Goal: Transaction & Acquisition: Purchase product/service

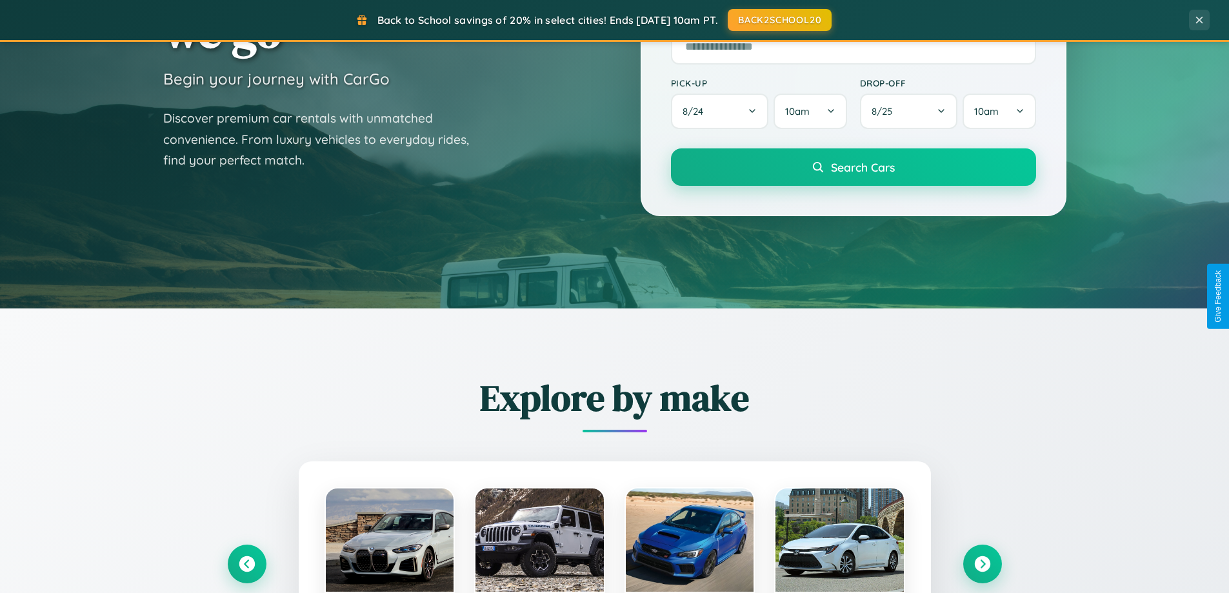
scroll to position [556, 0]
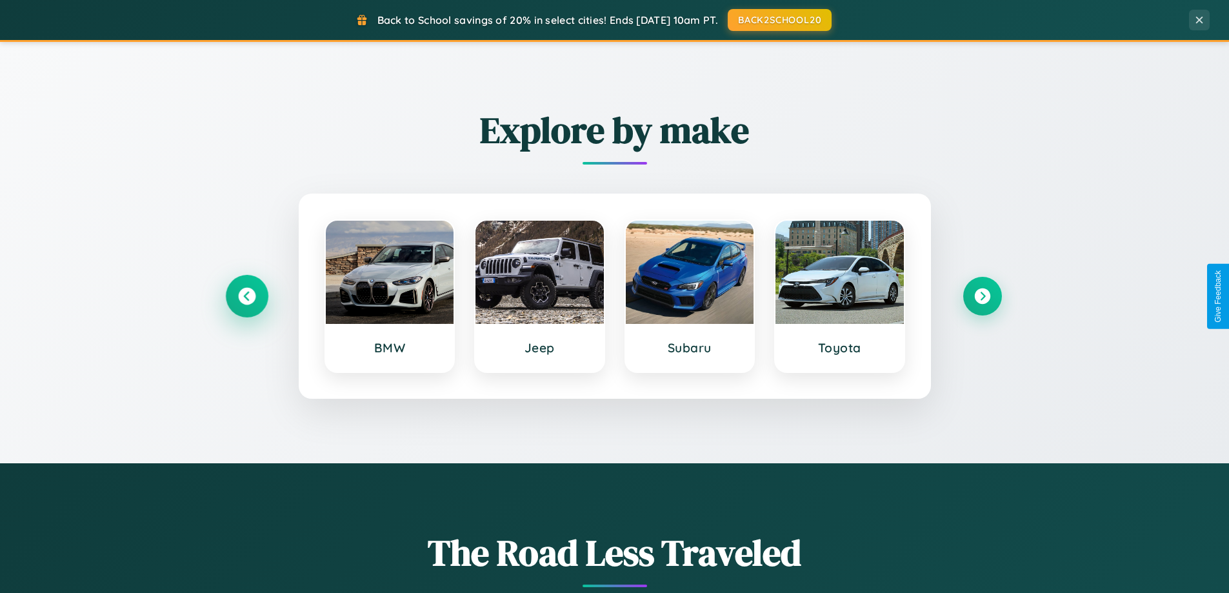
click at [246, 296] on icon at bounding box center [246, 296] width 17 height 17
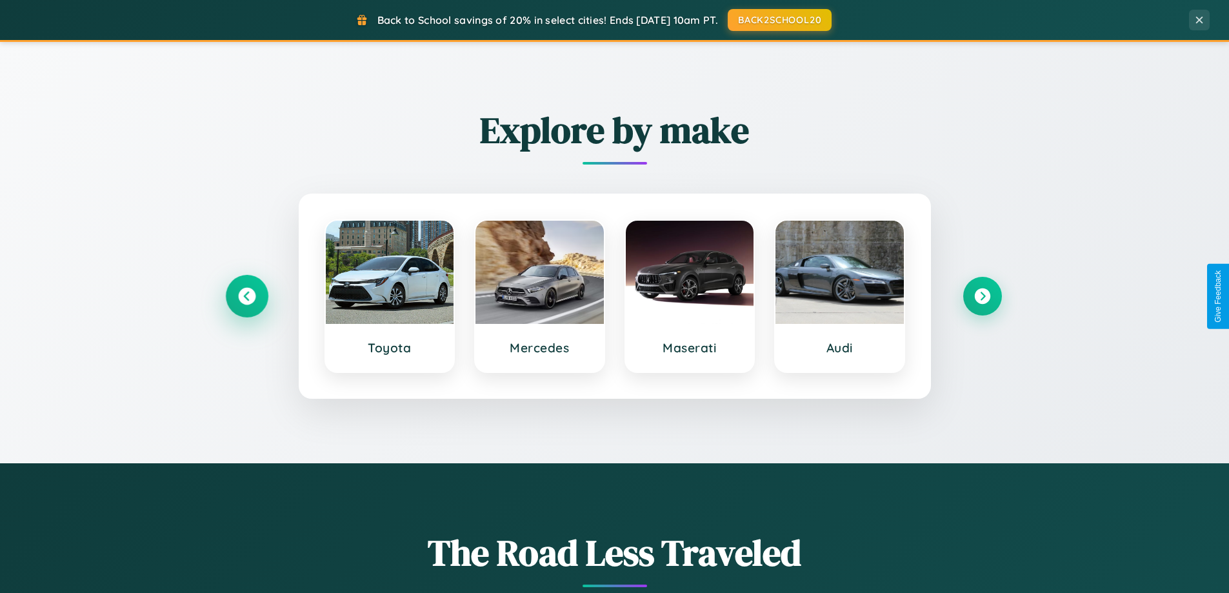
click at [246, 296] on icon at bounding box center [246, 296] width 17 height 17
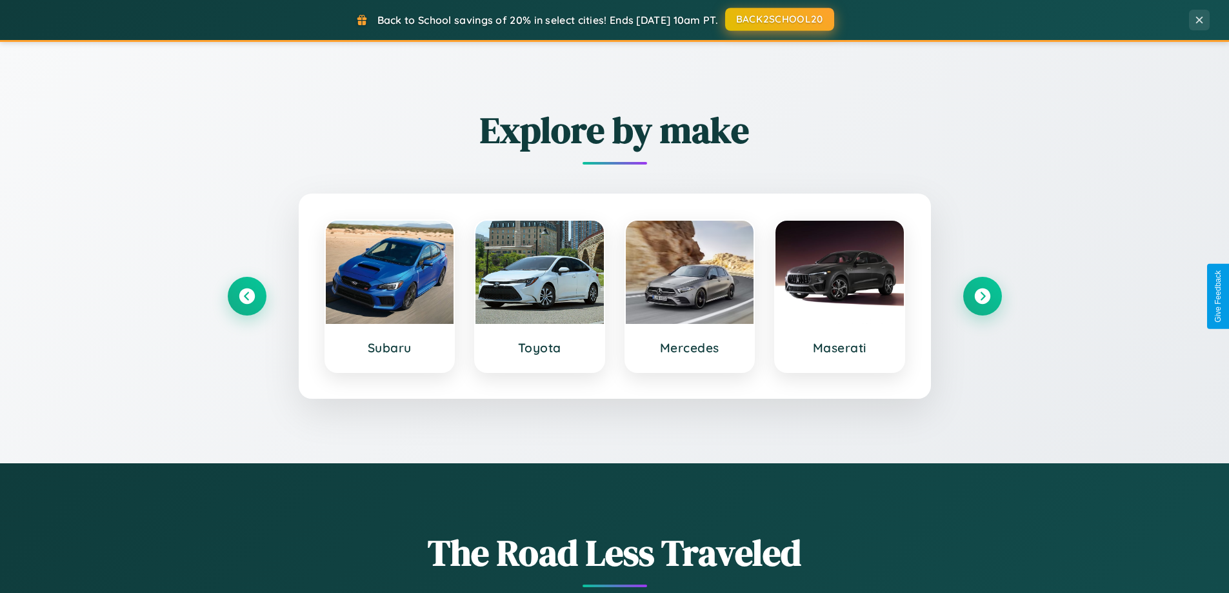
click at [779, 19] on button "BACK2SCHOOL20" at bounding box center [779, 19] width 109 height 23
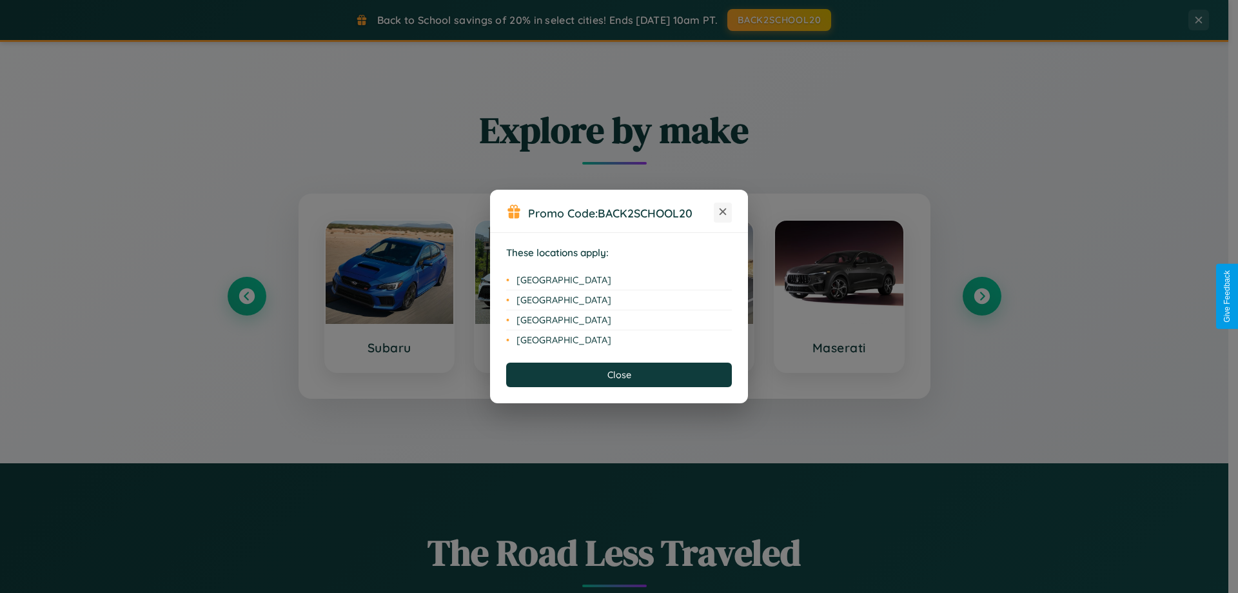
click at [723, 212] on icon at bounding box center [723, 211] width 7 height 7
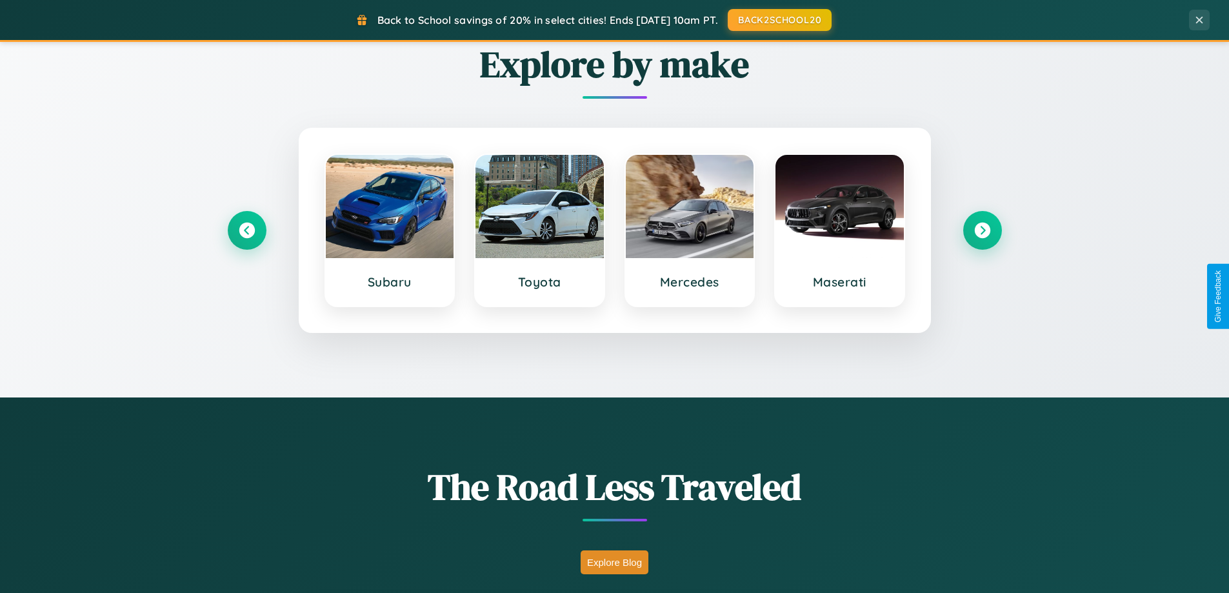
scroll to position [888, 0]
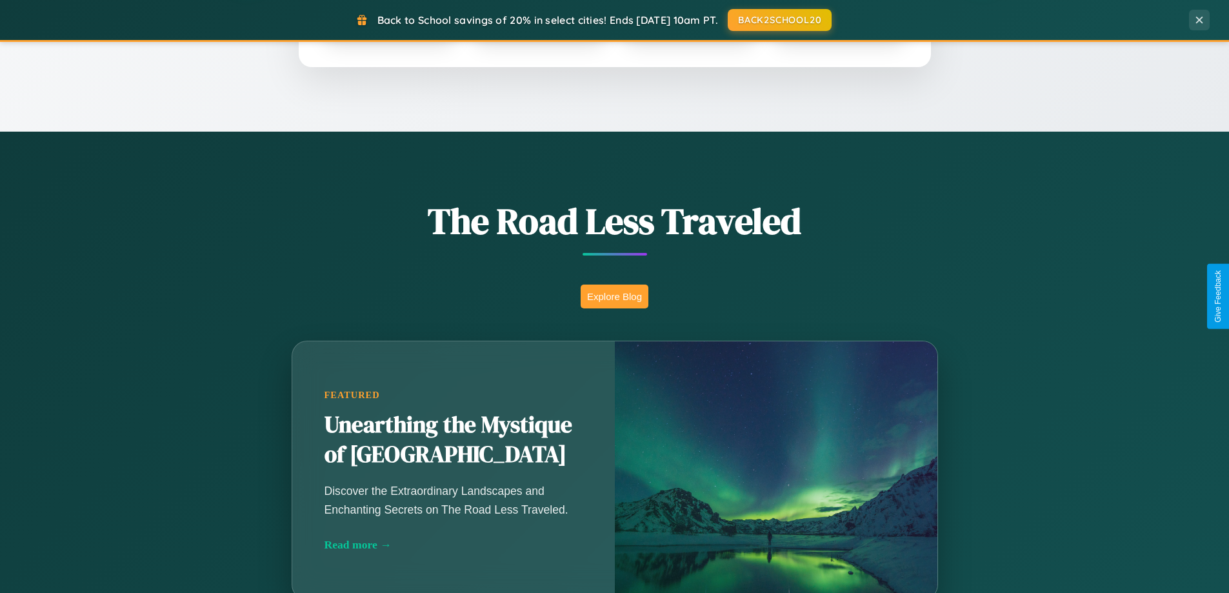
click at [614, 296] on button "Explore Blog" at bounding box center [614, 296] width 68 height 24
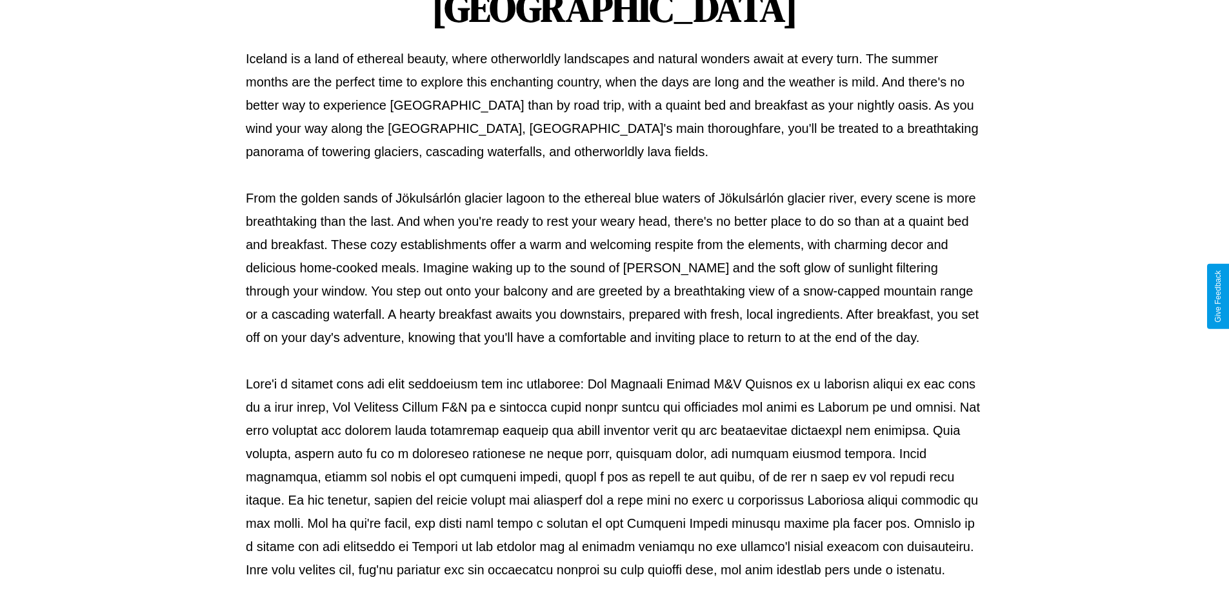
scroll to position [417, 0]
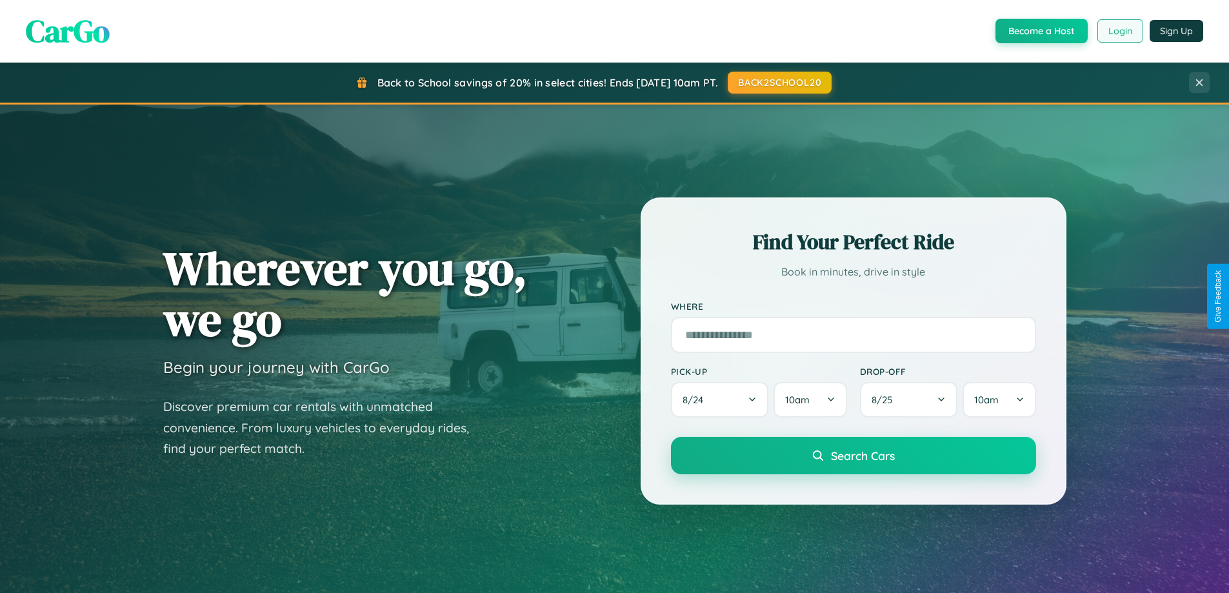
click at [1119, 31] on button "Login" at bounding box center [1120, 30] width 46 height 23
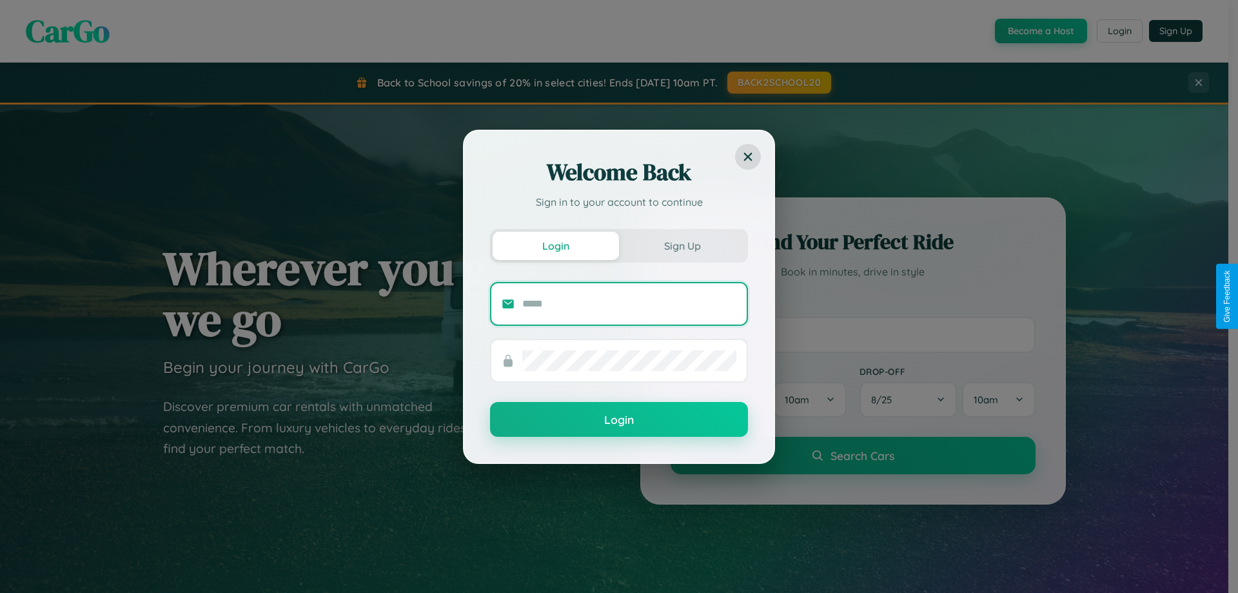
click at [630, 303] on input "text" at bounding box center [629, 303] width 214 height 21
type input "**********"
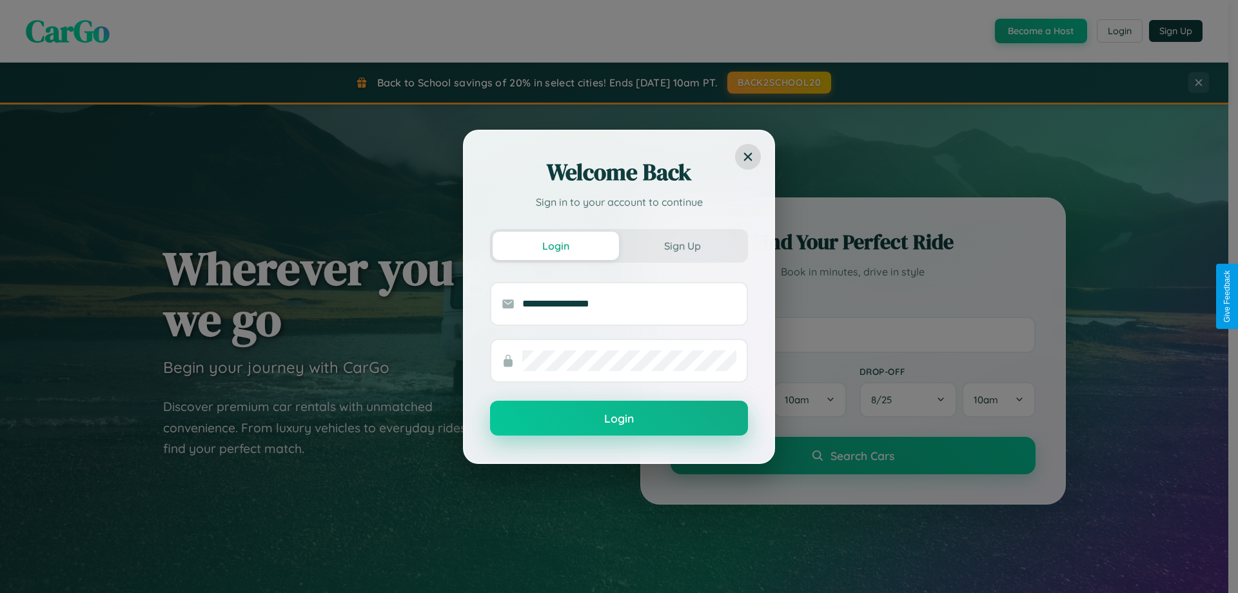
click at [619, 419] on button "Login" at bounding box center [619, 418] width 258 height 35
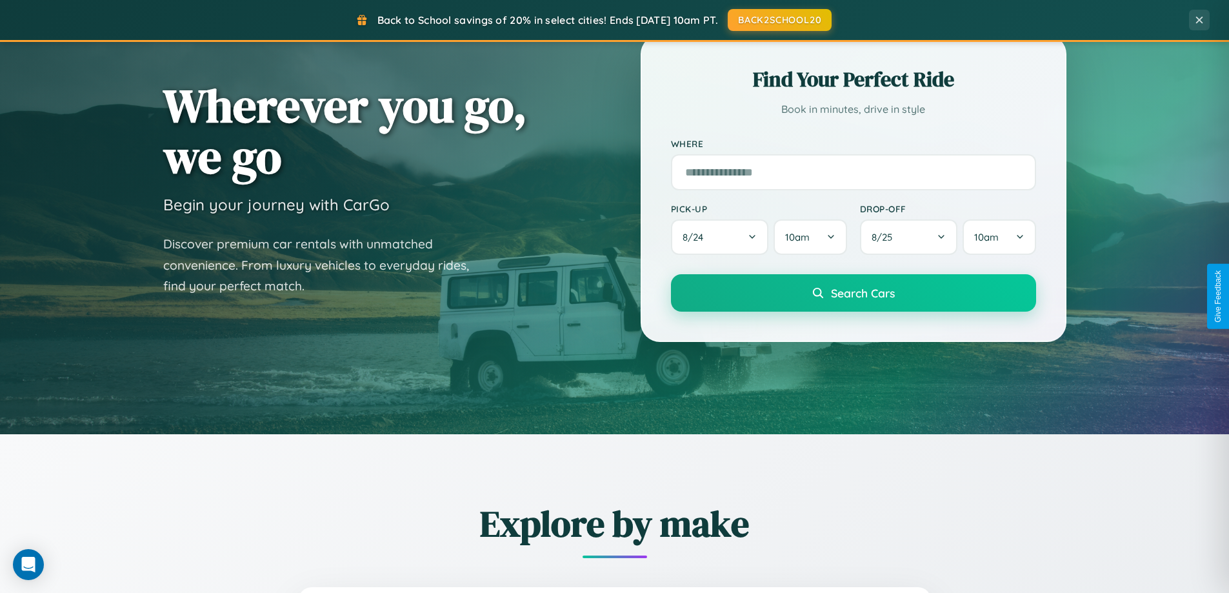
scroll to position [556, 0]
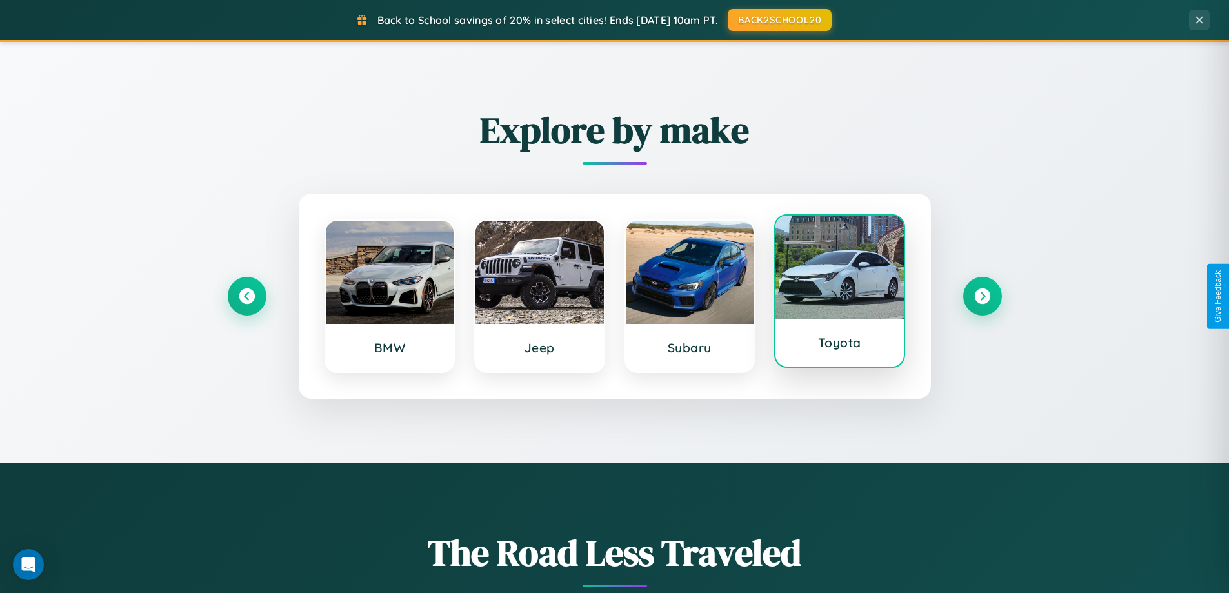
click at [839, 292] on div at bounding box center [839, 266] width 128 height 103
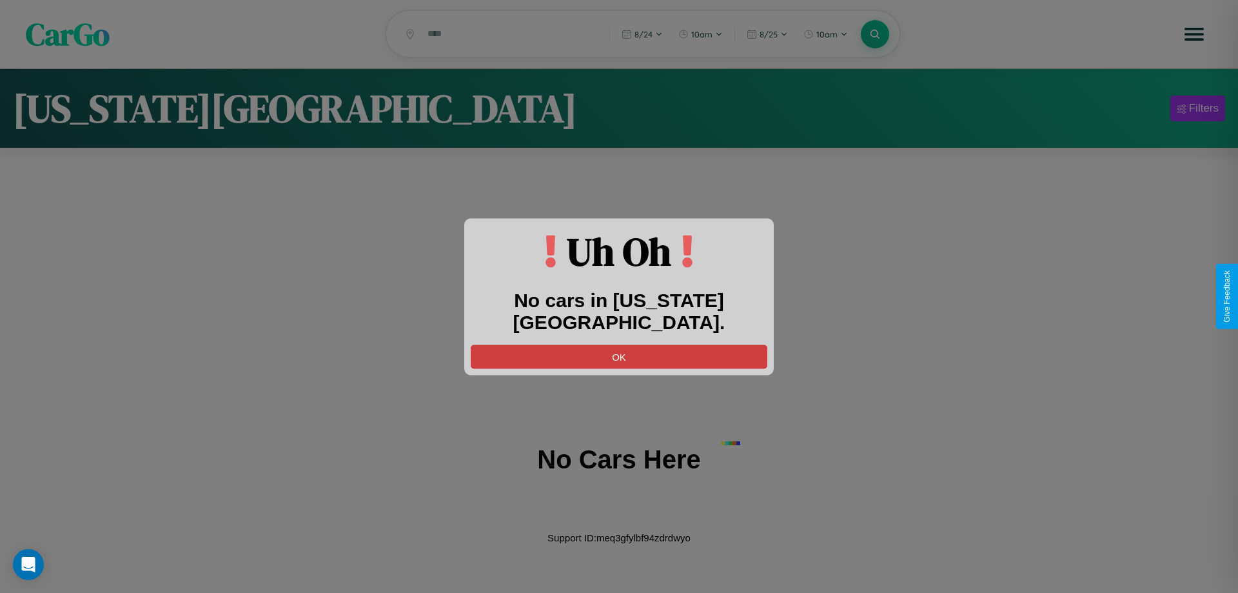
click at [619, 344] on button "OK" at bounding box center [619, 356] width 297 height 24
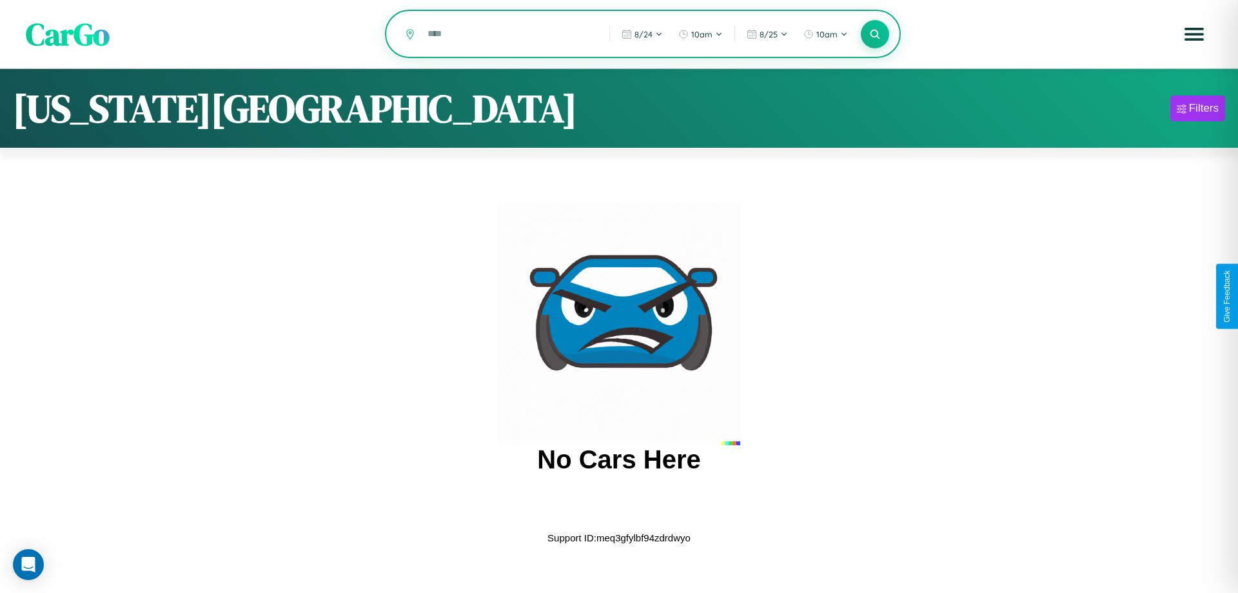
click at [509, 35] on input "text" at bounding box center [508, 34] width 175 height 23
click at [875, 34] on icon at bounding box center [875, 34] width 12 height 12
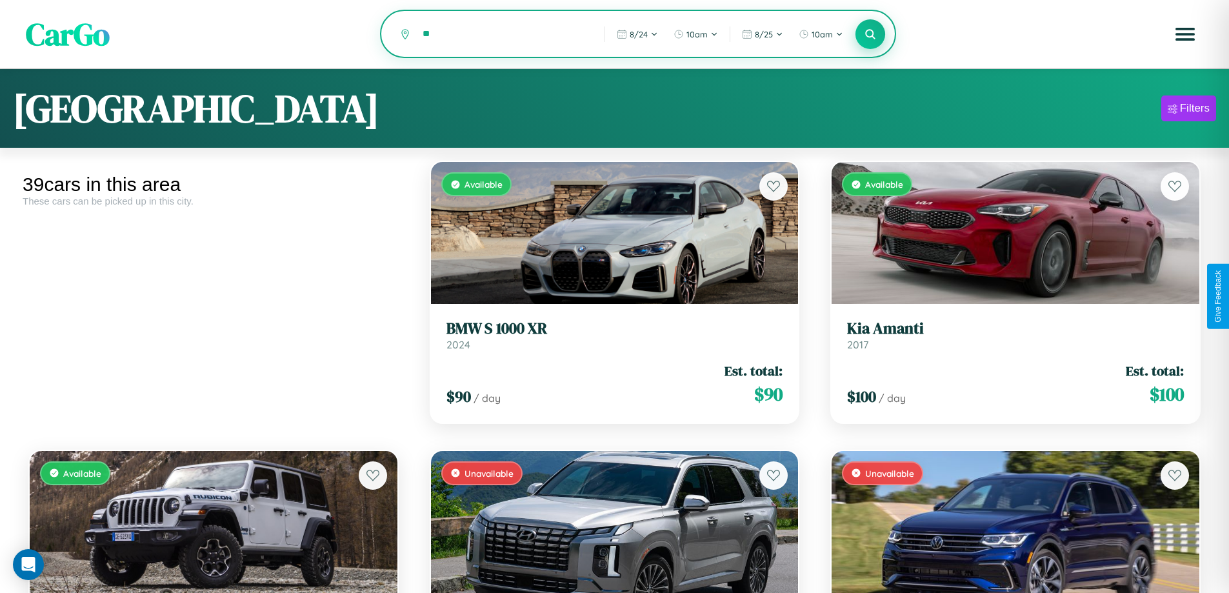
type input "*"
type input "*****"
click at [870, 35] on icon at bounding box center [870, 34] width 12 height 12
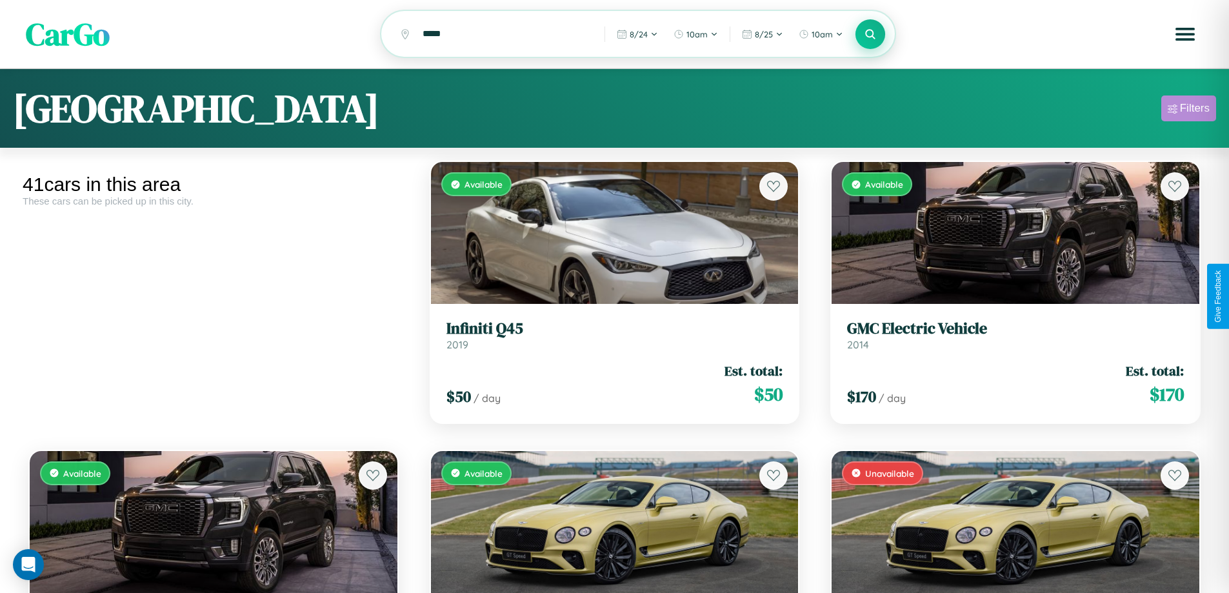
click at [1188, 110] on div "Filters" at bounding box center [1195, 108] width 30 height 13
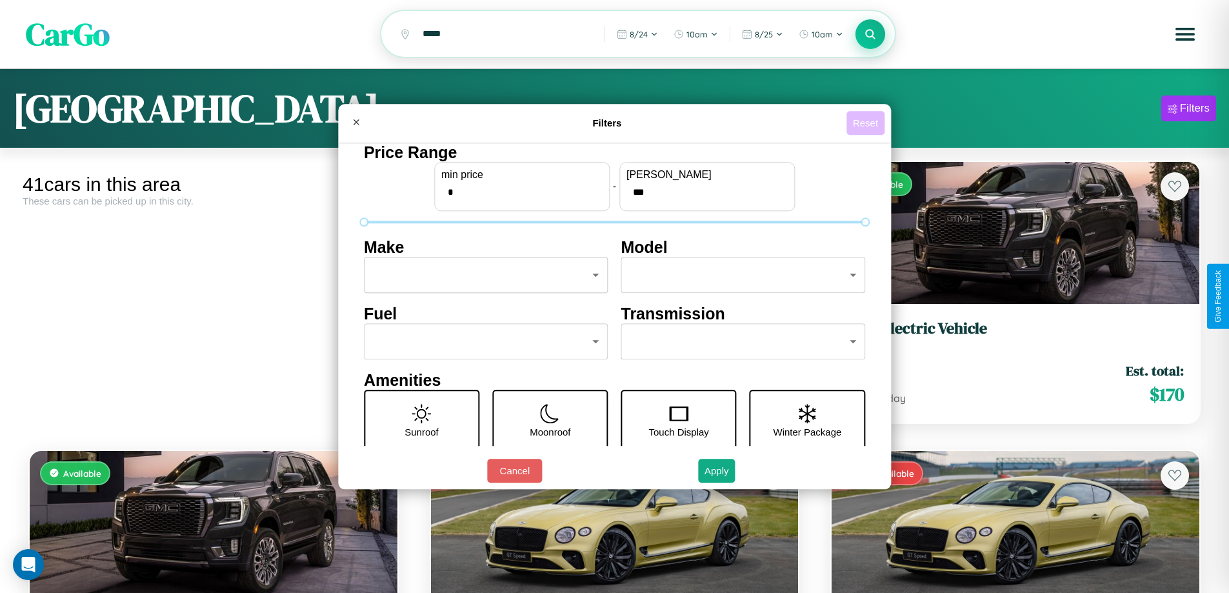
click at [867, 123] on button "Reset" at bounding box center [865, 123] width 38 height 24
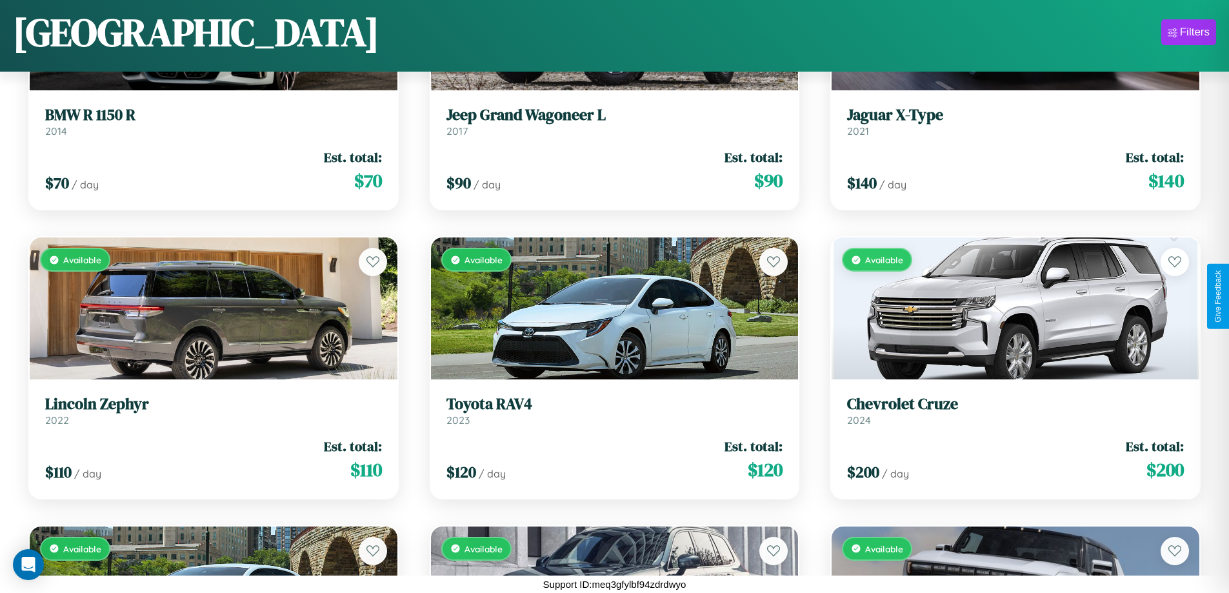
scroll to position [2492, 0]
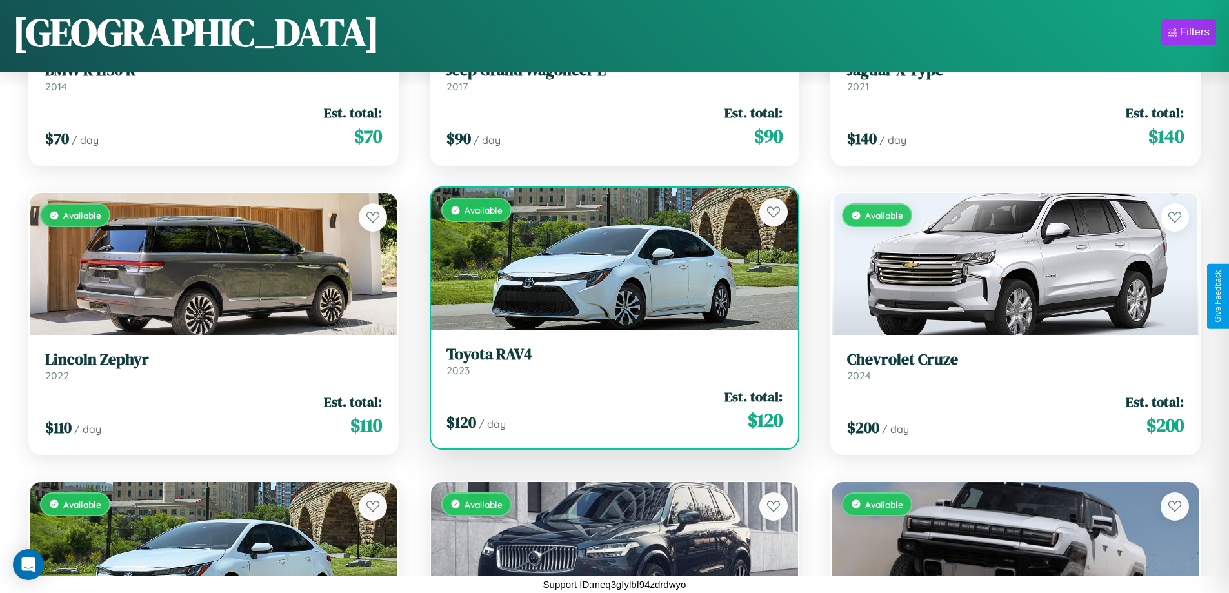
click at [609, 366] on link "Toyota RAV4 2023" at bounding box center [614, 361] width 337 height 32
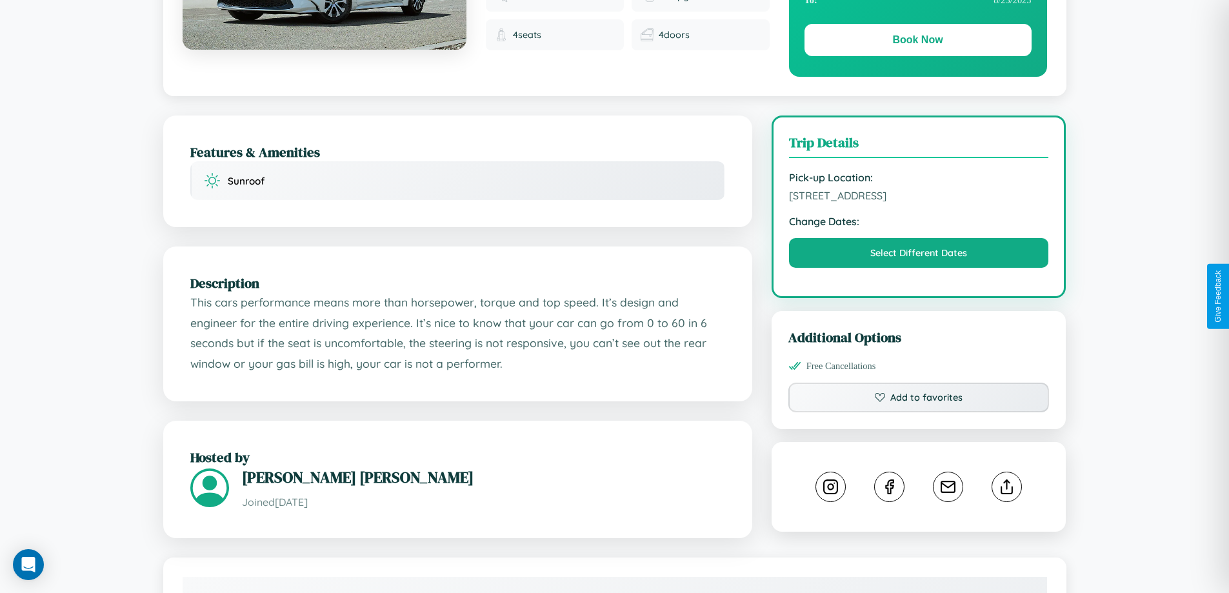
scroll to position [335, 0]
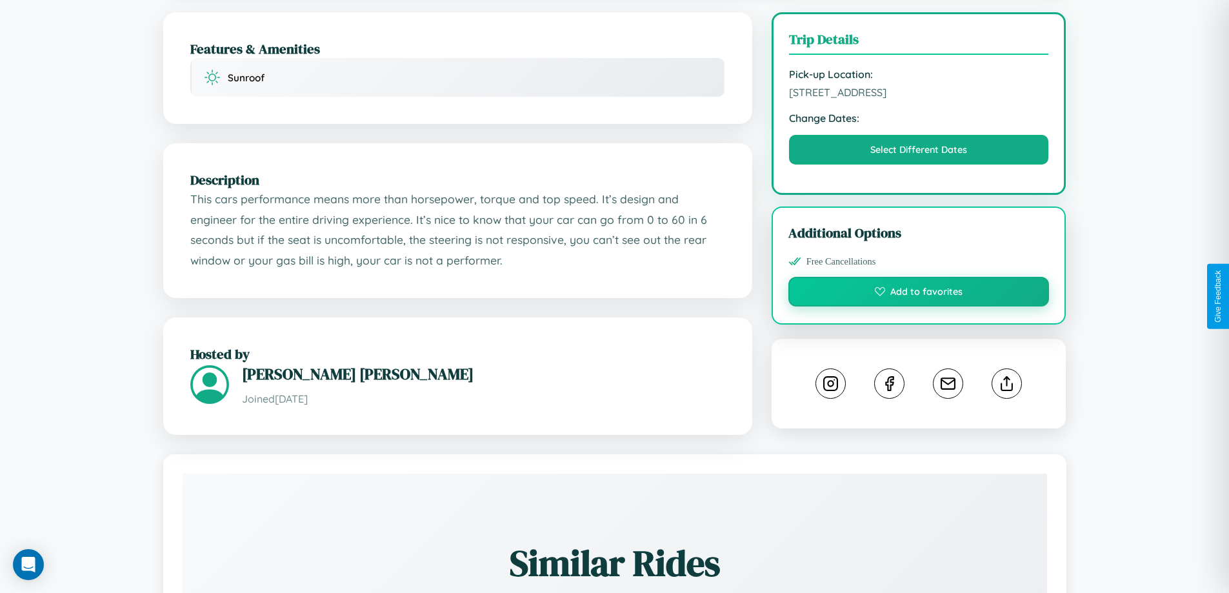
click at [918, 293] on button "Add to favorites" at bounding box center [918, 292] width 261 height 30
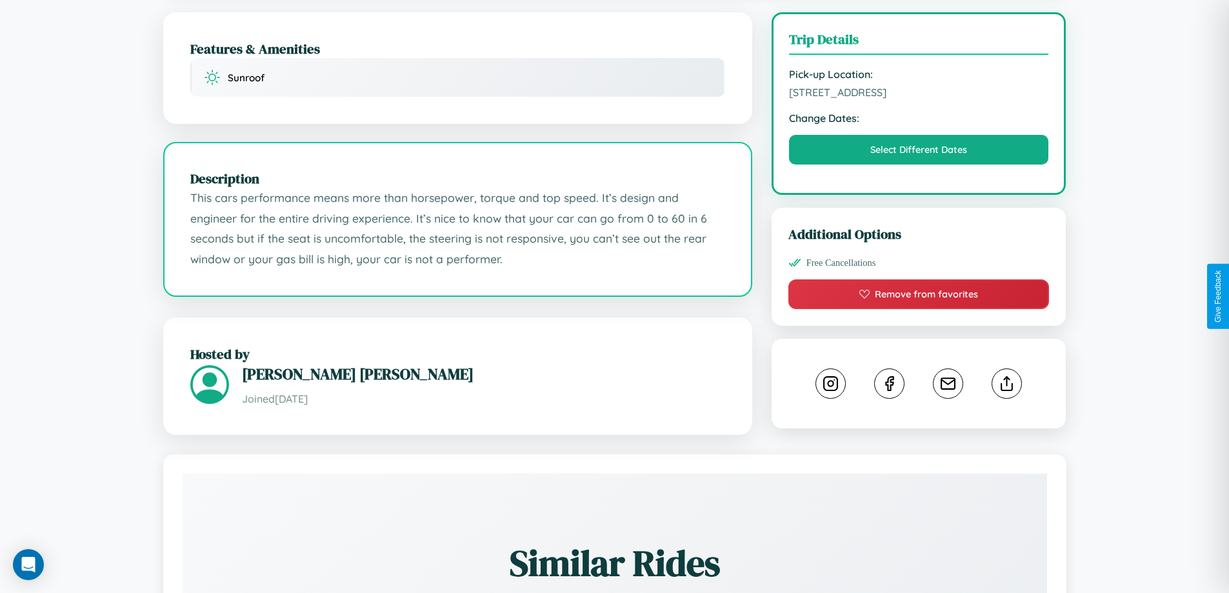
scroll to position [133, 0]
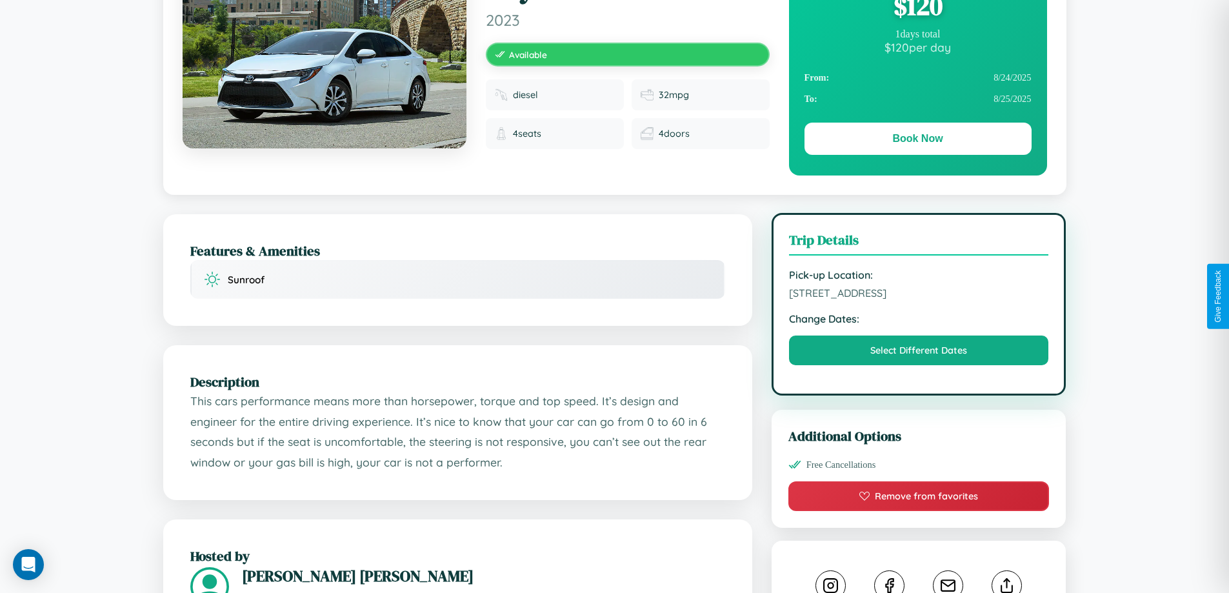
click at [918, 295] on span "[STREET_ADDRESS]" at bounding box center [919, 292] width 260 height 13
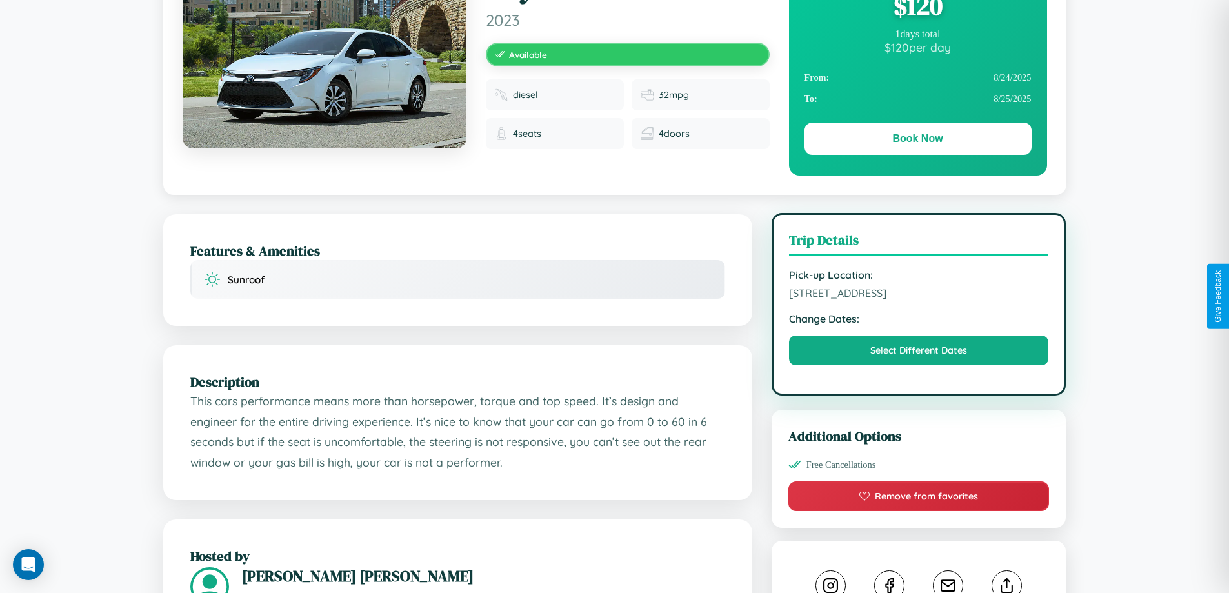
click at [918, 295] on span "[STREET_ADDRESS]" at bounding box center [919, 292] width 260 height 13
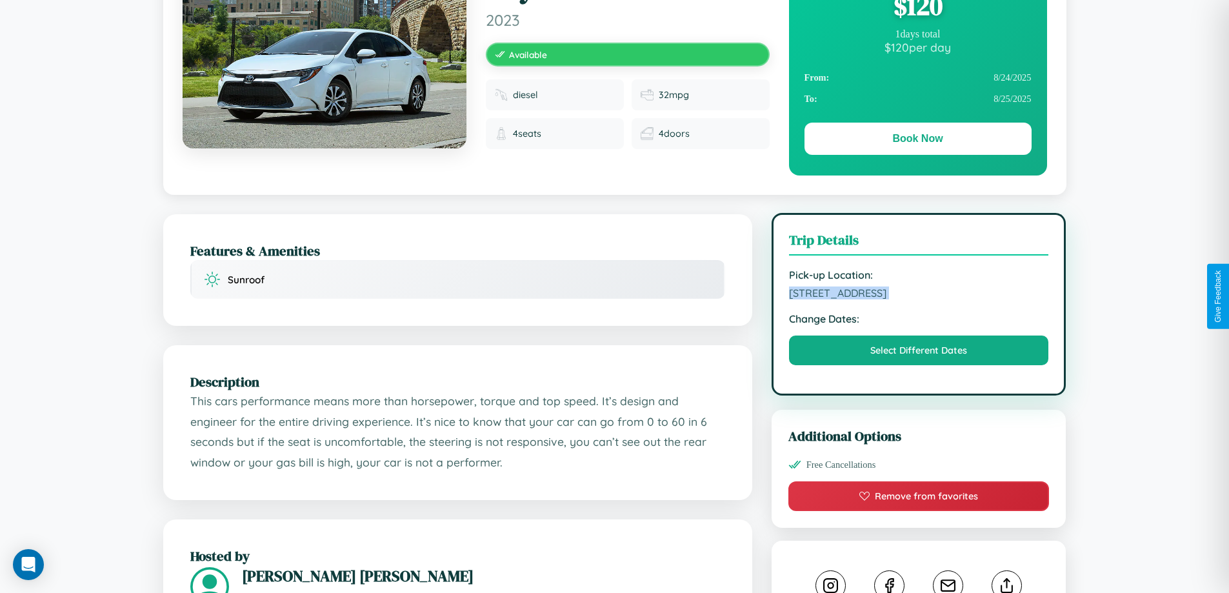
click at [918, 295] on span "[STREET_ADDRESS]" at bounding box center [919, 292] width 260 height 13
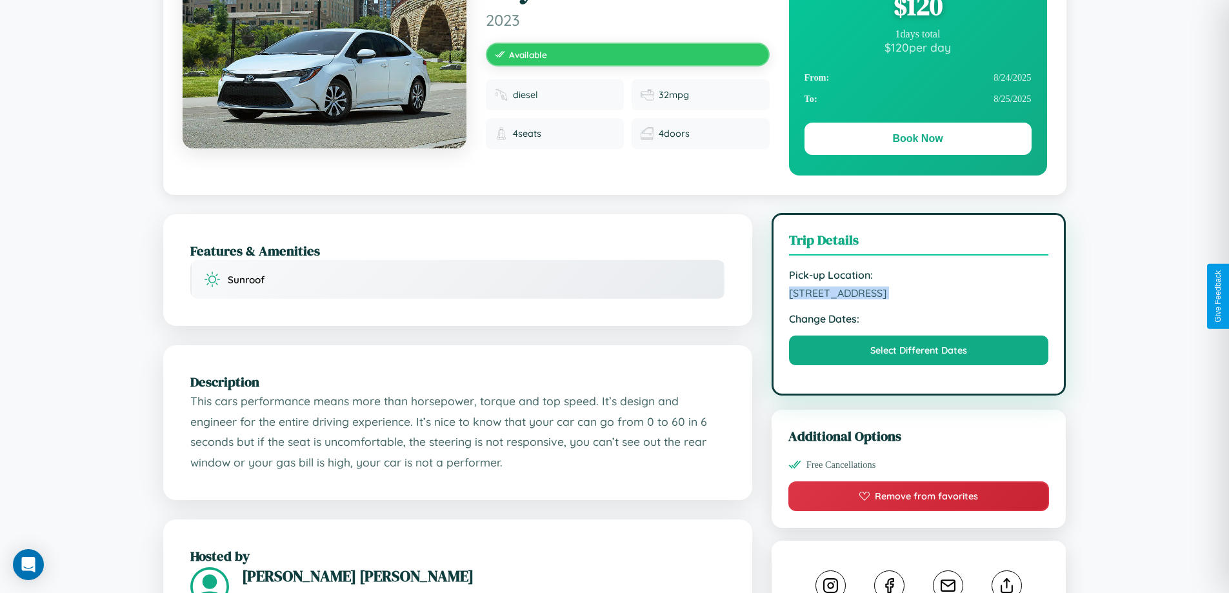
click at [918, 295] on span "[STREET_ADDRESS]" at bounding box center [919, 292] width 260 height 13
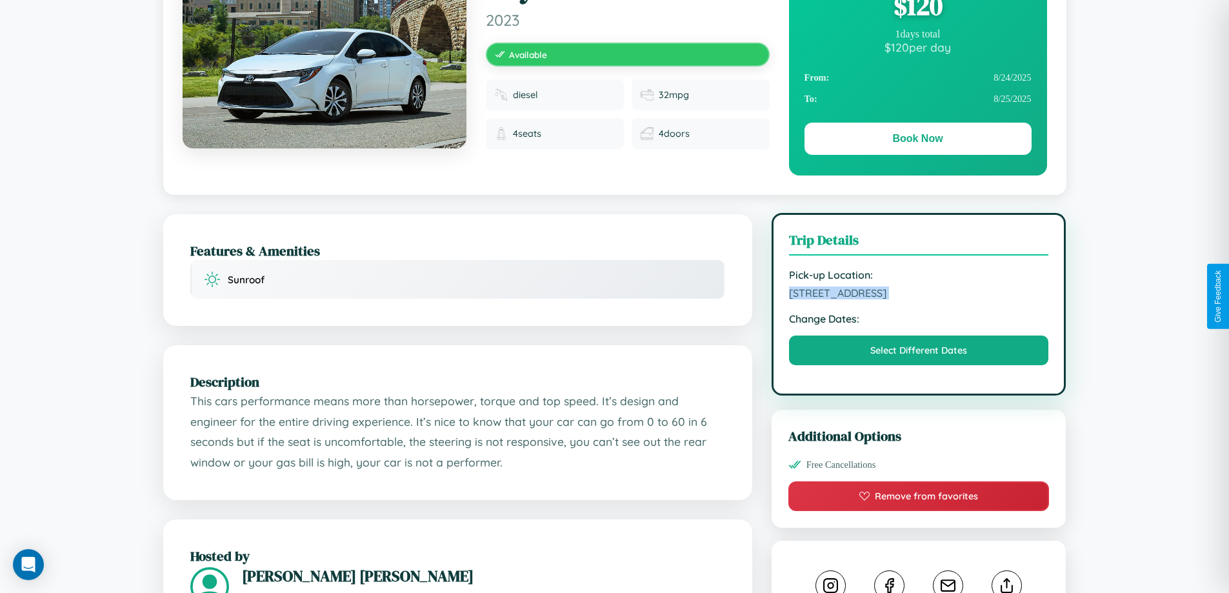
click at [918, 295] on span "[STREET_ADDRESS]" at bounding box center [919, 292] width 260 height 13
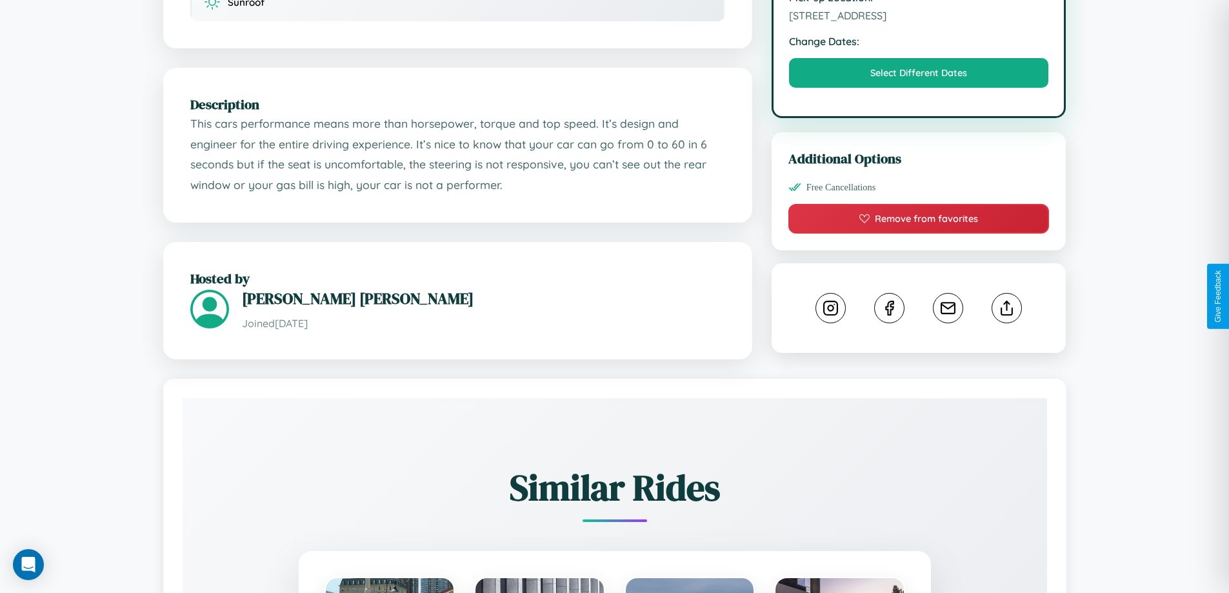
scroll to position [424, 0]
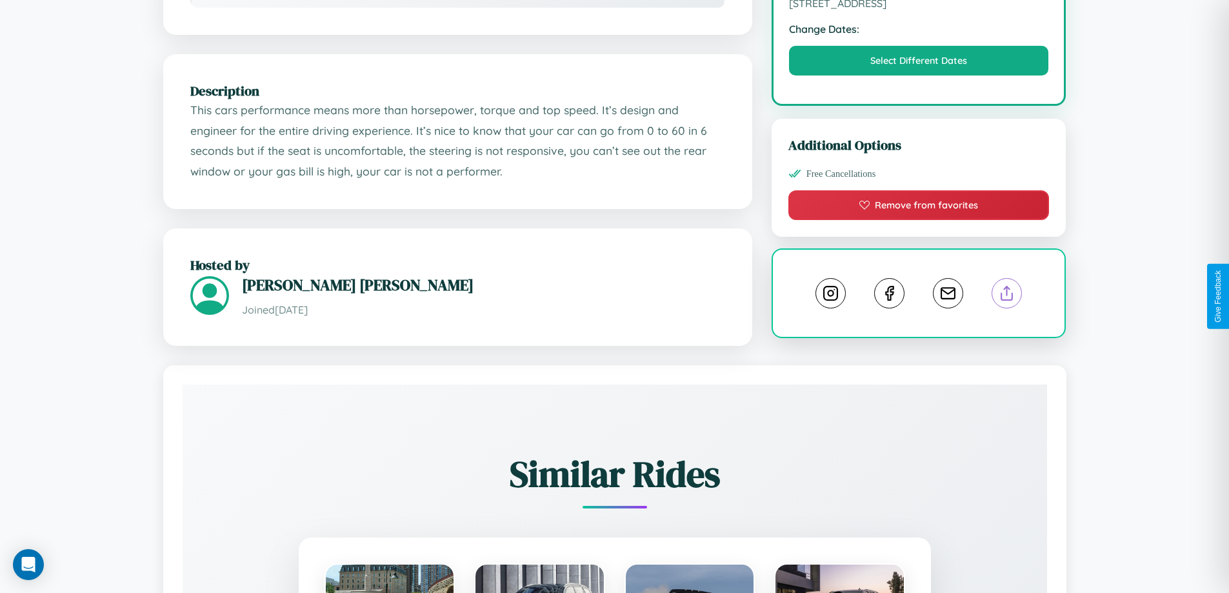
click at [1007, 295] on line at bounding box center [1007, 290] width 0 height 9
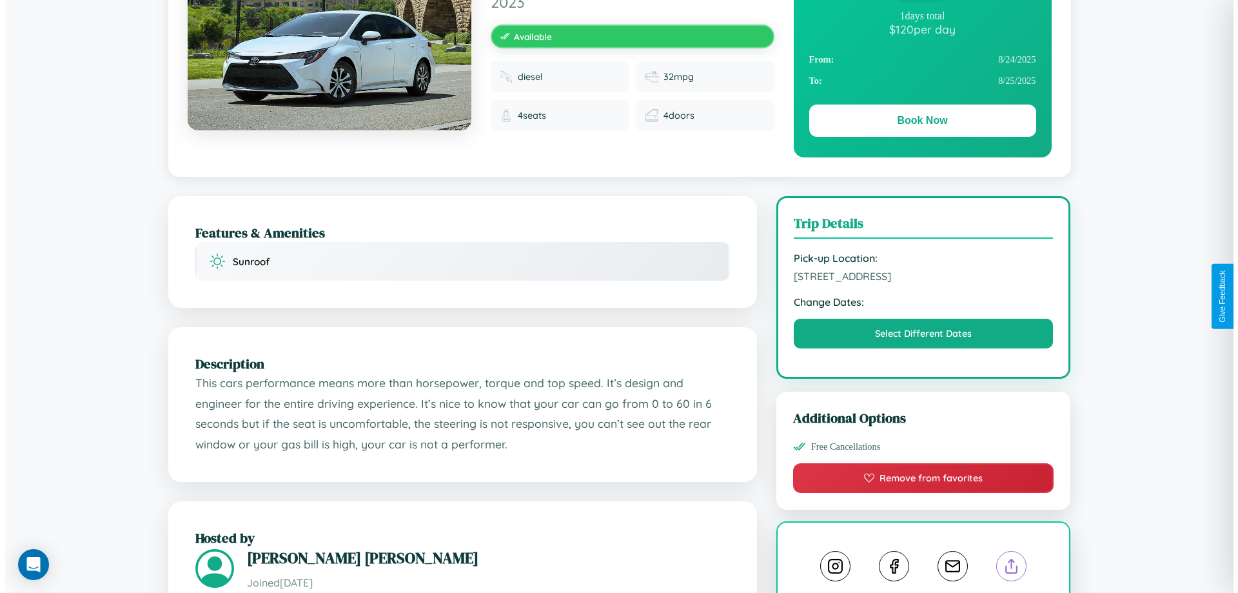
scroll to position [0, 0]
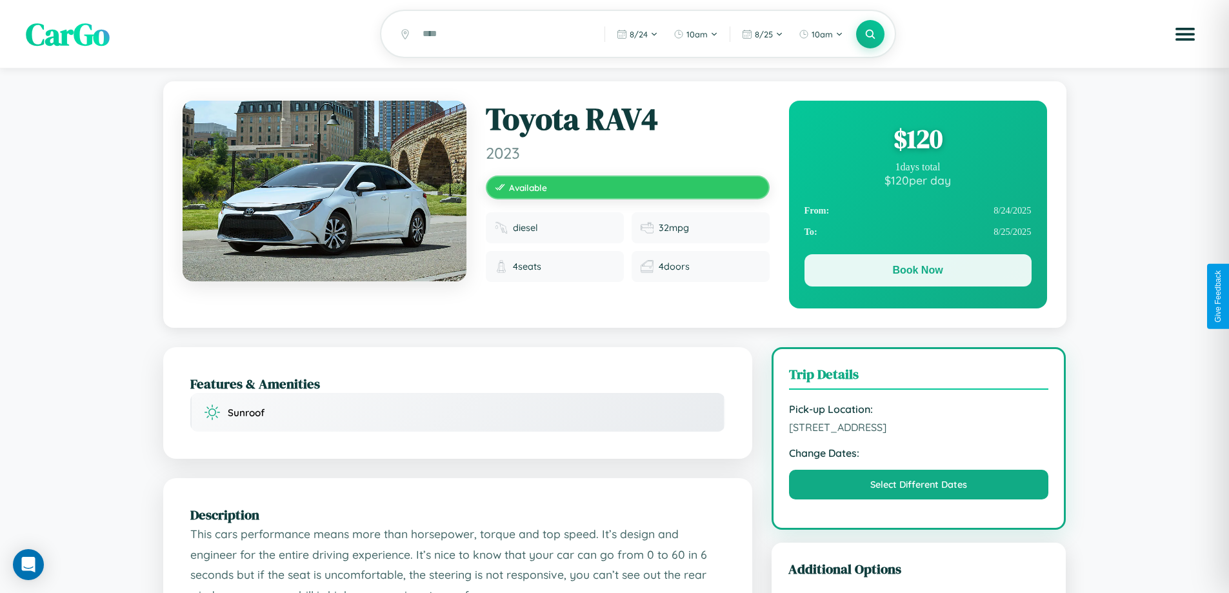
click at [917, 272] on button "Book Now" at bounding box center [917, 270] width 227 height 32
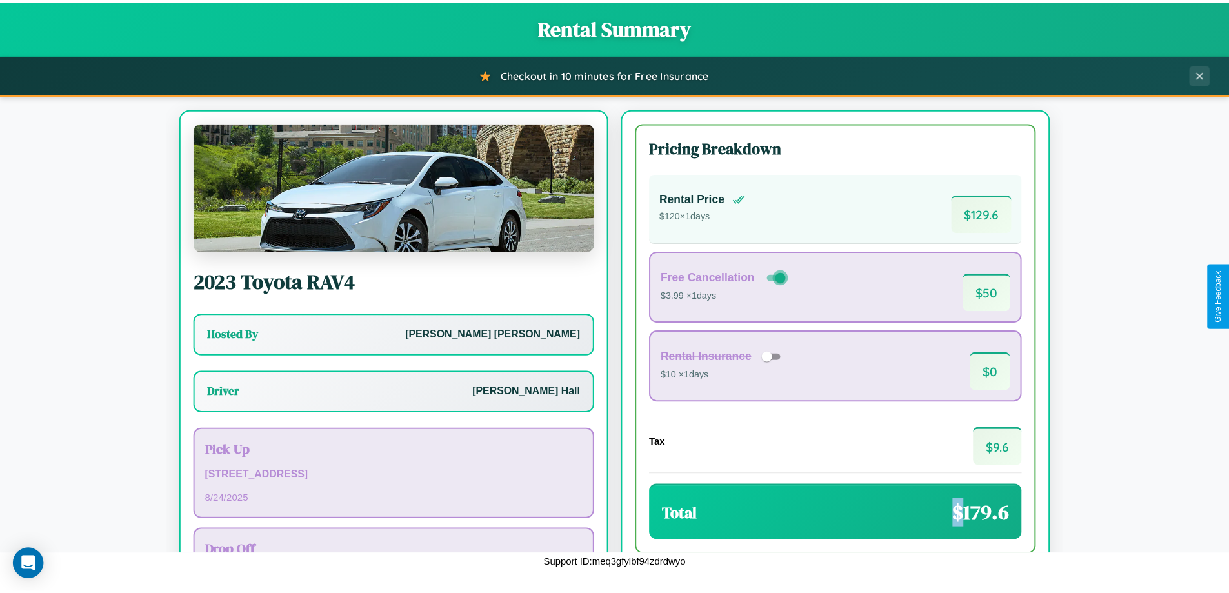
scroll to position [93, 0]
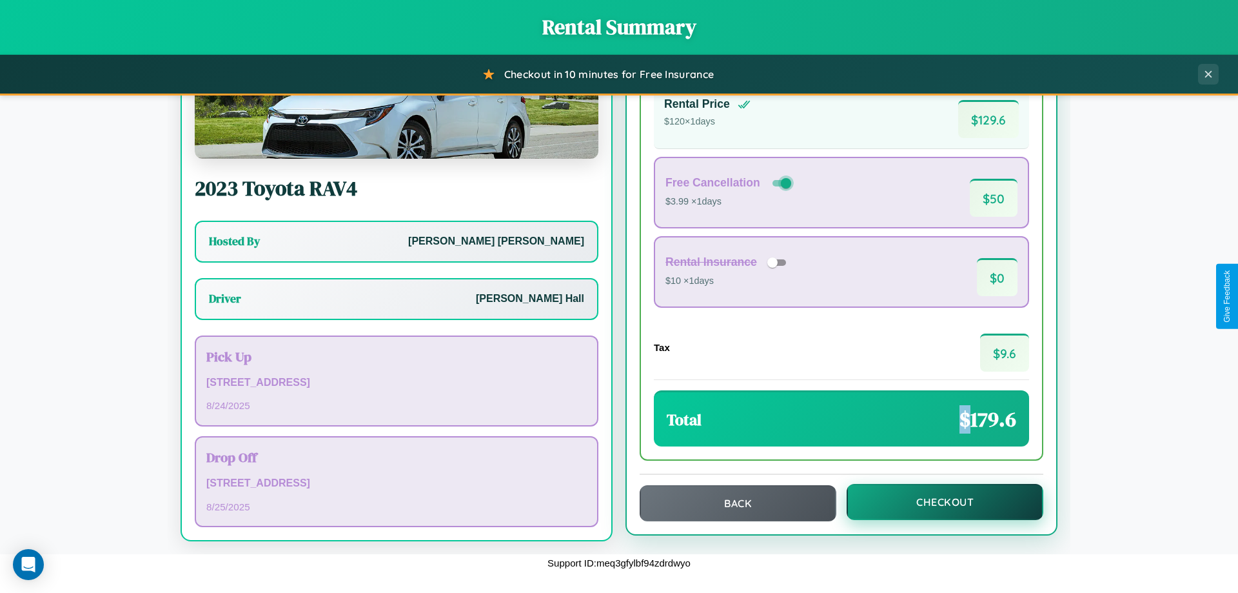
click at [937, 502] on button "Checkout" at bounding box center [945, 502] width 197 height 36
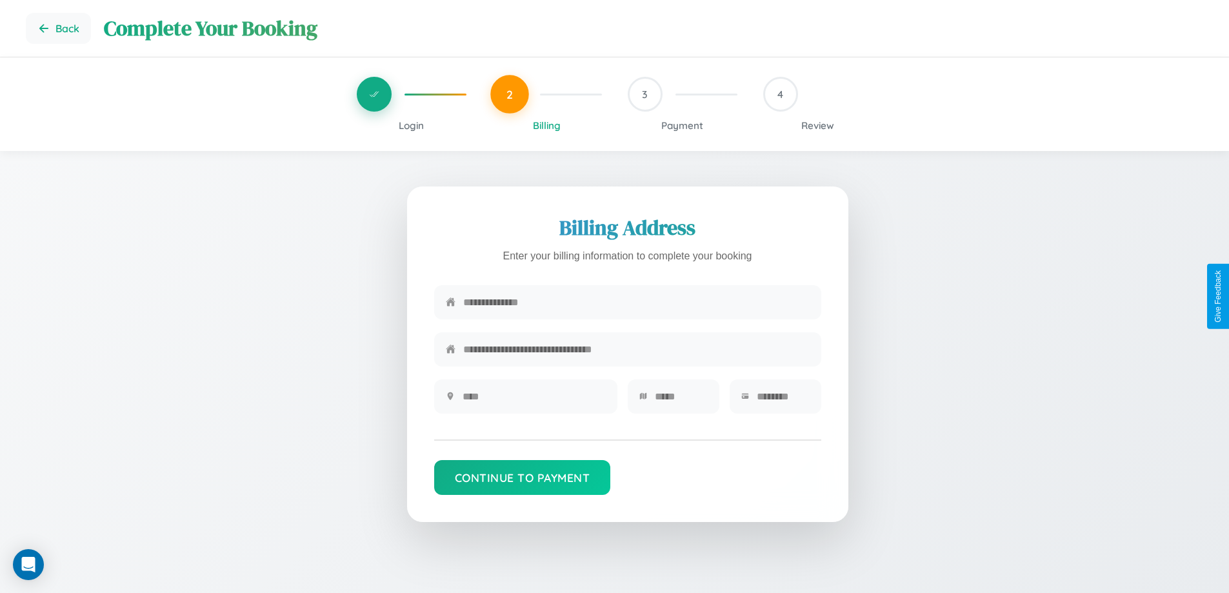
click at [636, 303] on input "text" at bounding box center [636, 302] width 346 height 32
type input "**********"
click at [533, 401] on input "text" at bounding box center [533, 397] width 143 height 32
type input "********"
click at [680, 401] on input "text" at bounding box center [681, 397] width 53 height 32
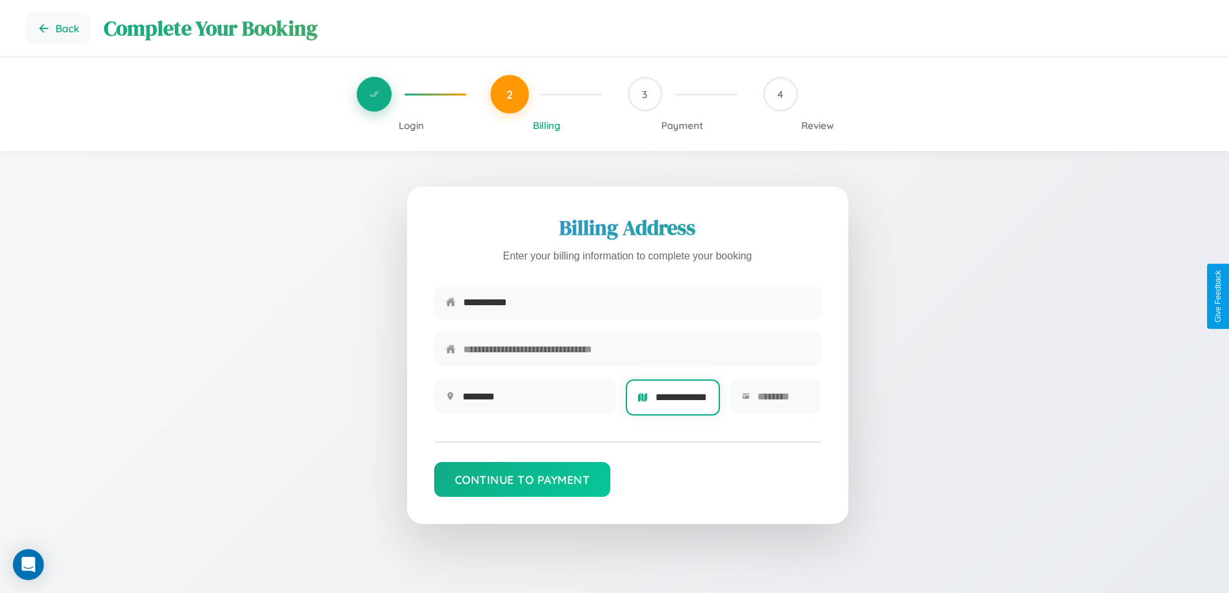
scroll to position [0, 11]
type input "**********"
click at [782, 401] on input "text" at bounding box center [783, 397] width 52 height 32
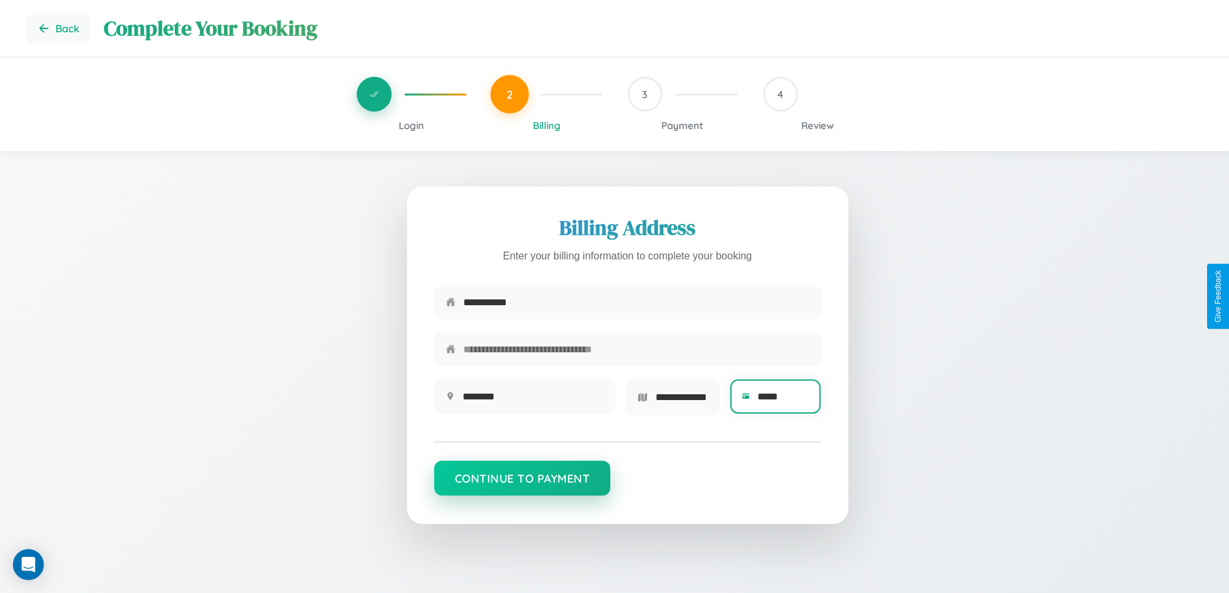
type input "*****"
click at [522, 482] on button "Continue to Payment" at bounding box center [522, 478] width 177 height 35
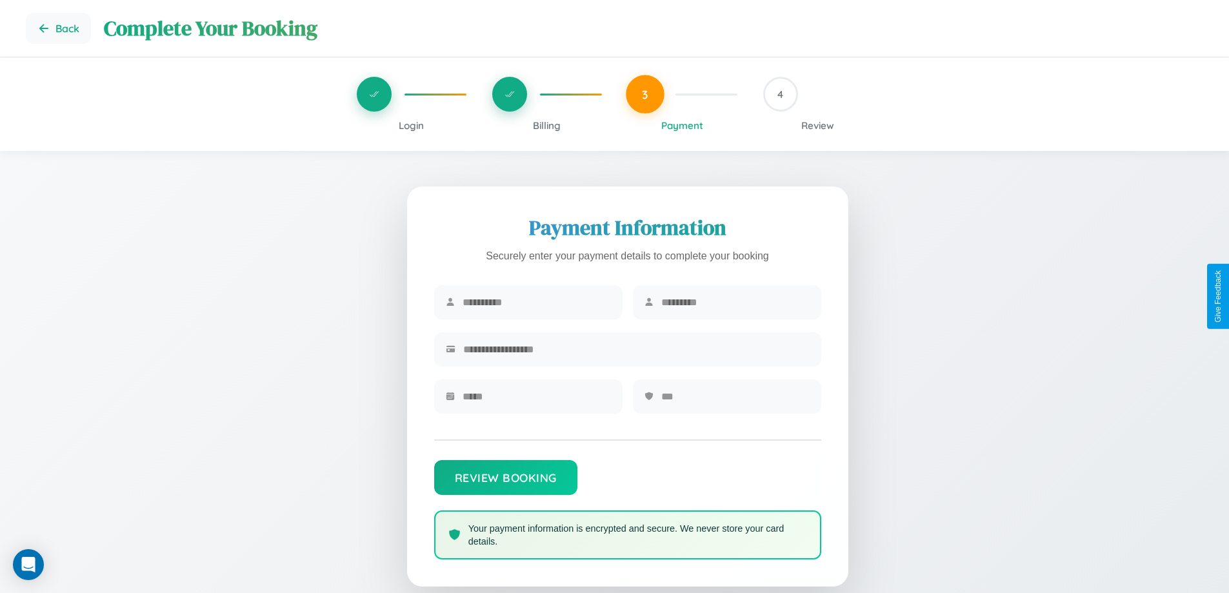
click at [536, 303] on input "text" at bounding box center [536, 302] width 148 height 32
type input "*****"
click at [735, 303] on input "text" at bounding box center [735, 302] width 148 height 32
type input "****"
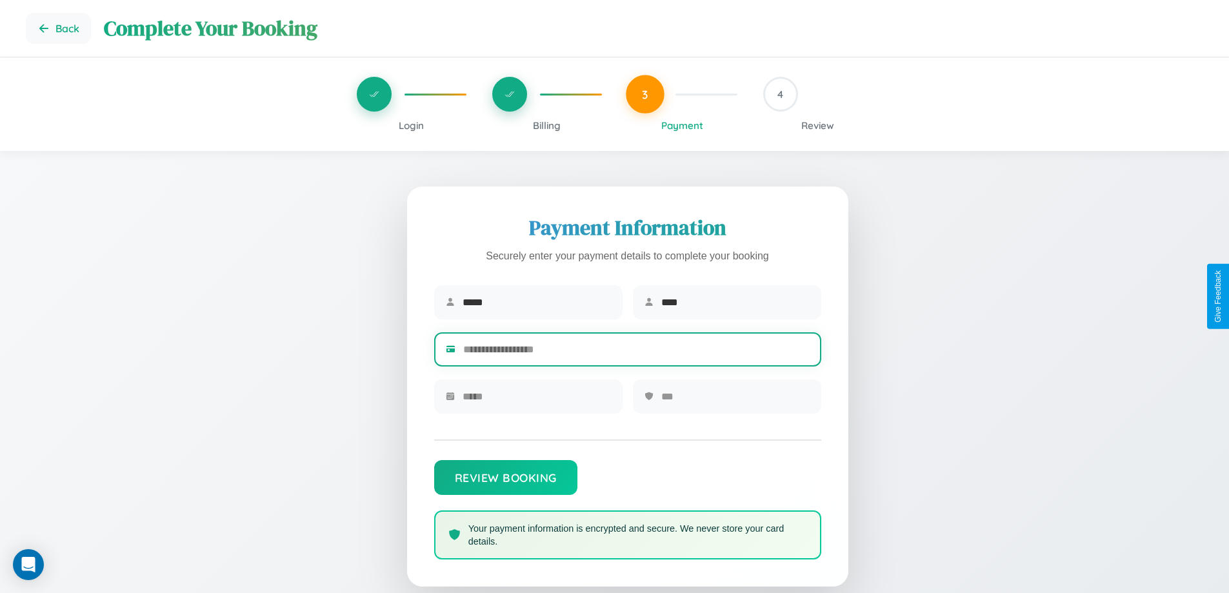
click at [636, 352] on input "text" at bounding box center [636, 349] width 346 height 32
type input "**********"
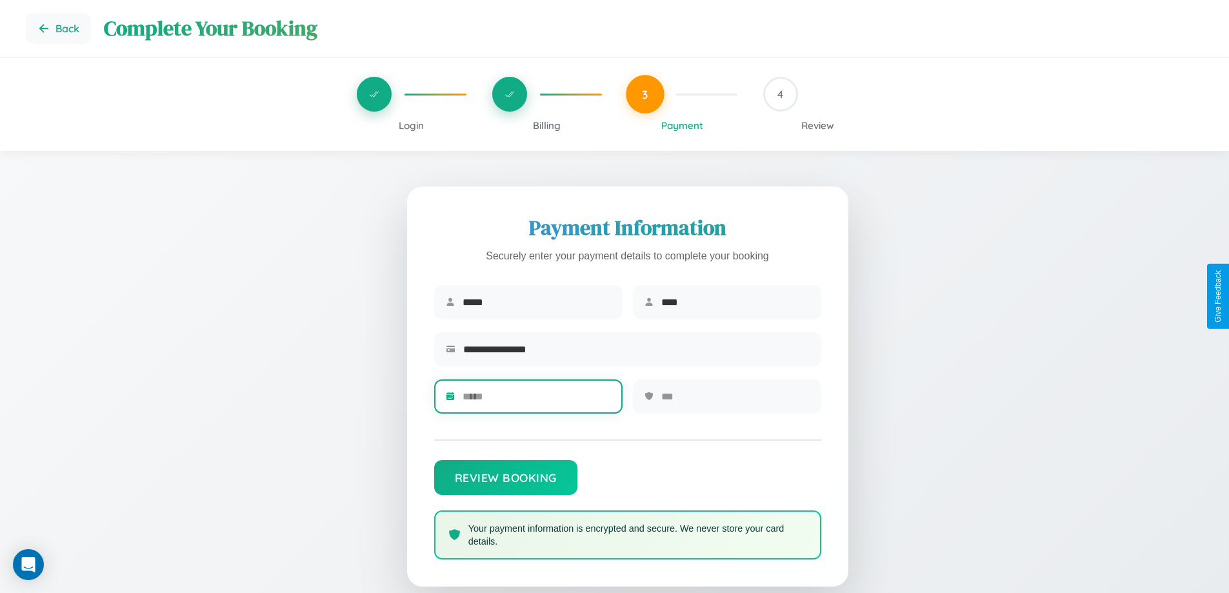
click at [536, 401] on input "text" at bounding box center [536, 397] width 148 height 32
type input "*****"
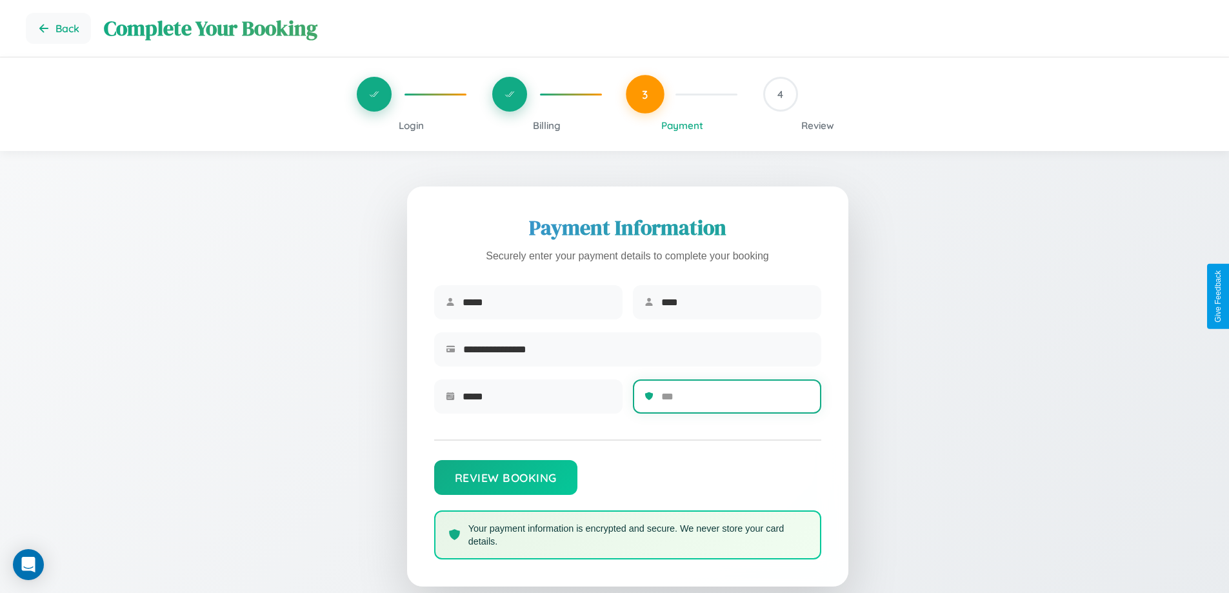
click at [735, 401] on input "text" at bounding box center [735, 397] width 148 height 32
type input "***"
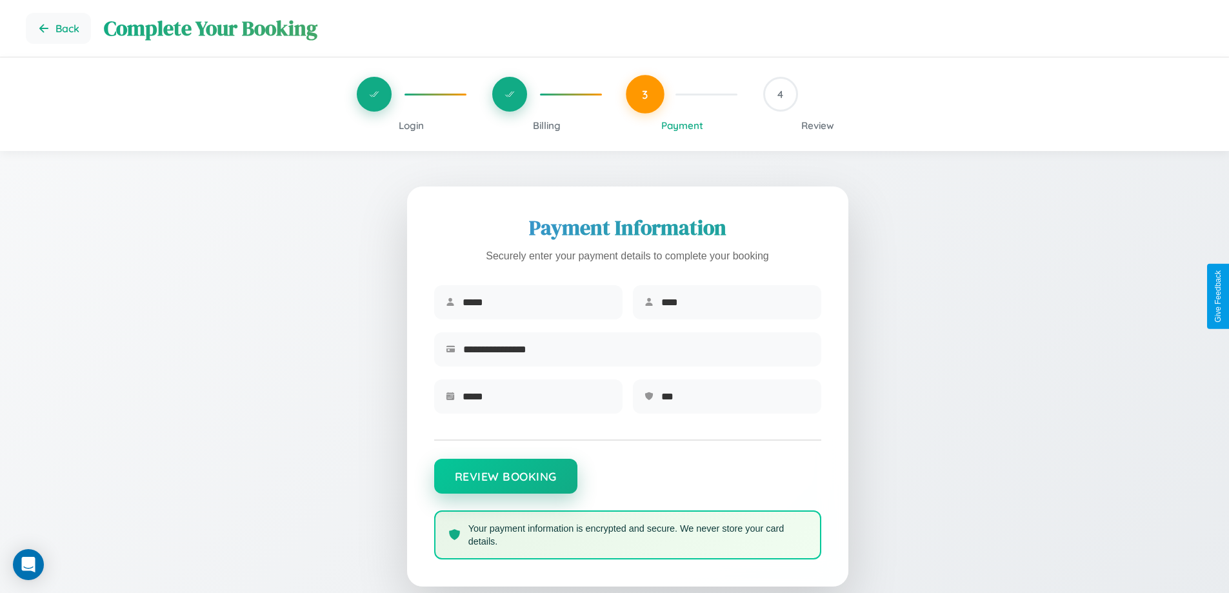
click at [505, 482] on button "Review Booking" at bounding box center [505, 476] width 143 height 35
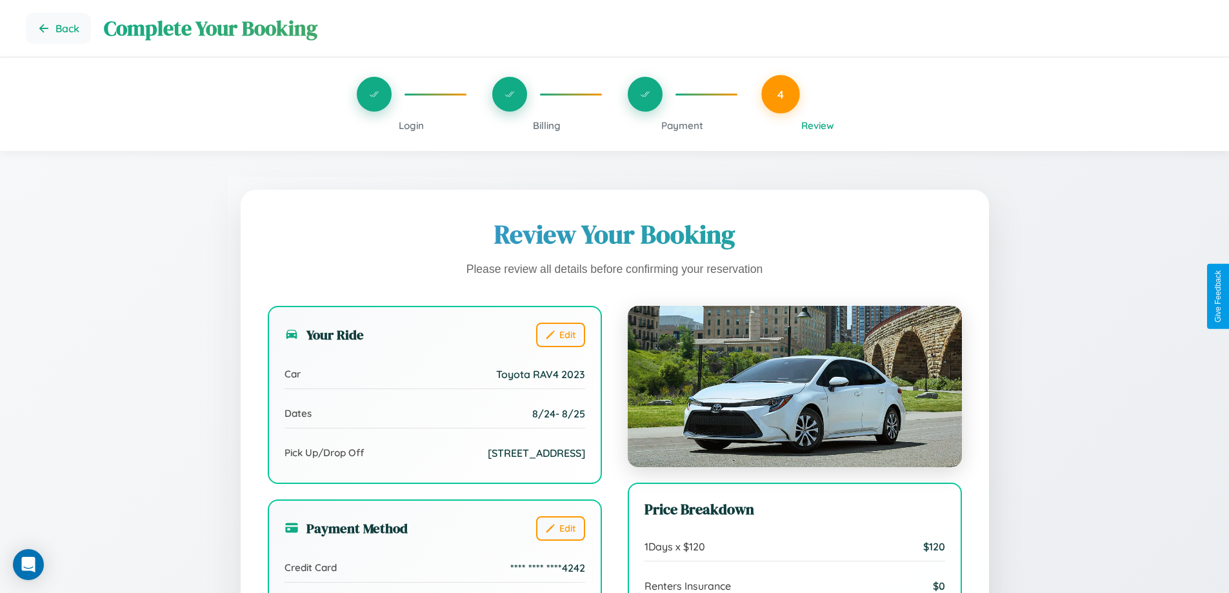
scroll to position [141, 0]
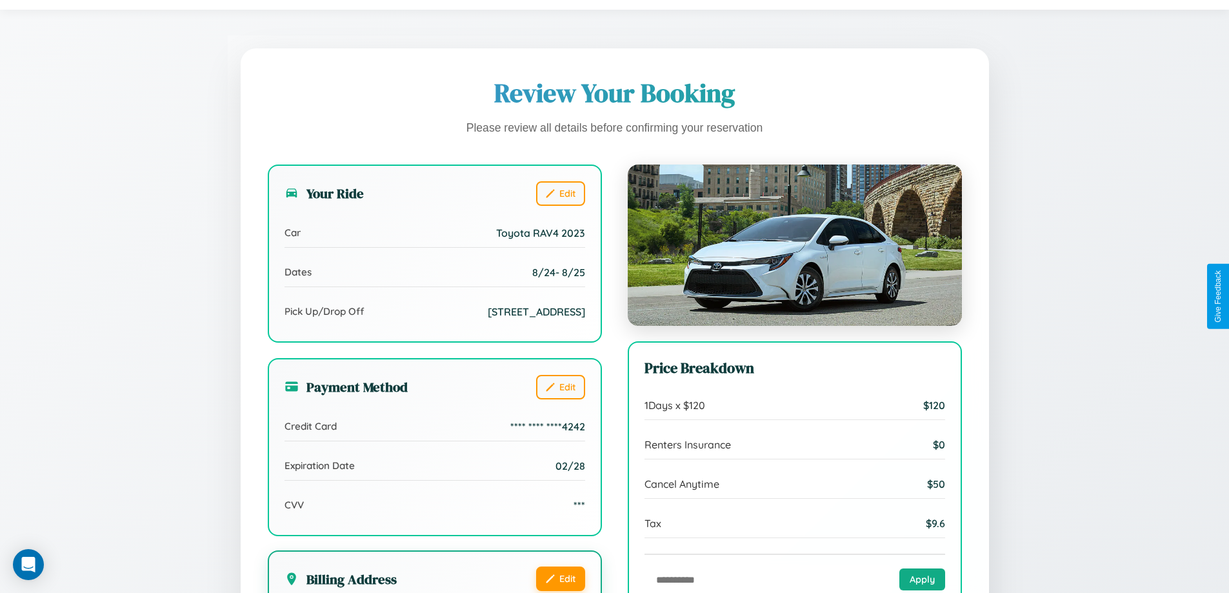
click at [560, 580] on button "Edit" at bounding box center [560, 578] width 49 height 25
click at [560, 578] on button "Edit" at bounding box center [560, 578] width 49 height 25
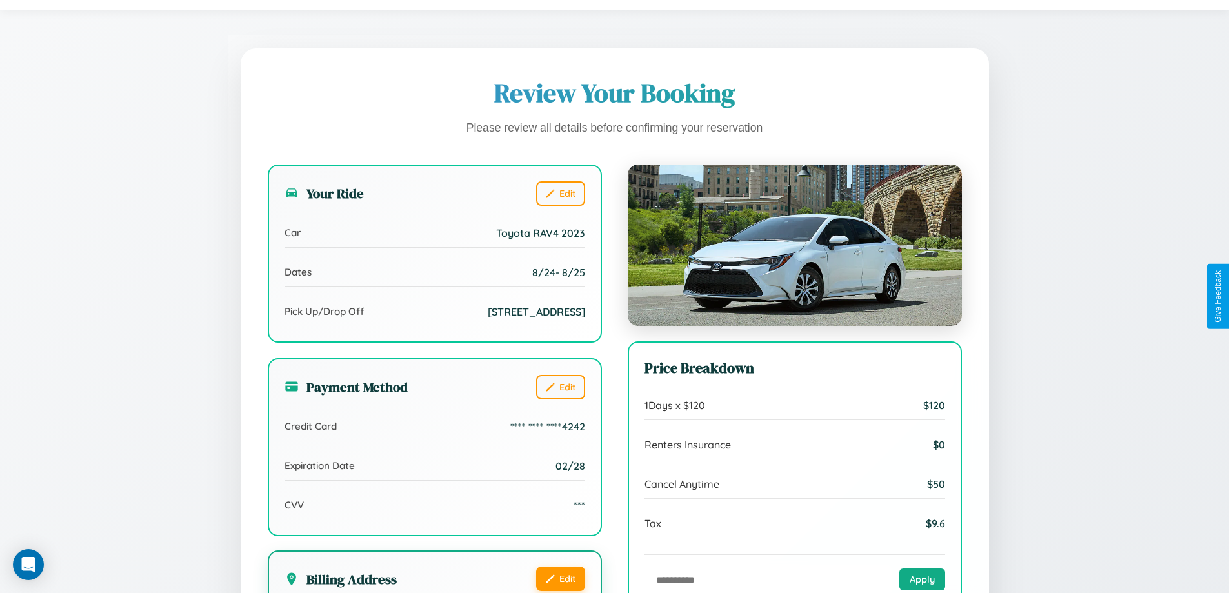
click at [560, 578] on button "Edit" at bounding box center [560, 578] width 49 height 25
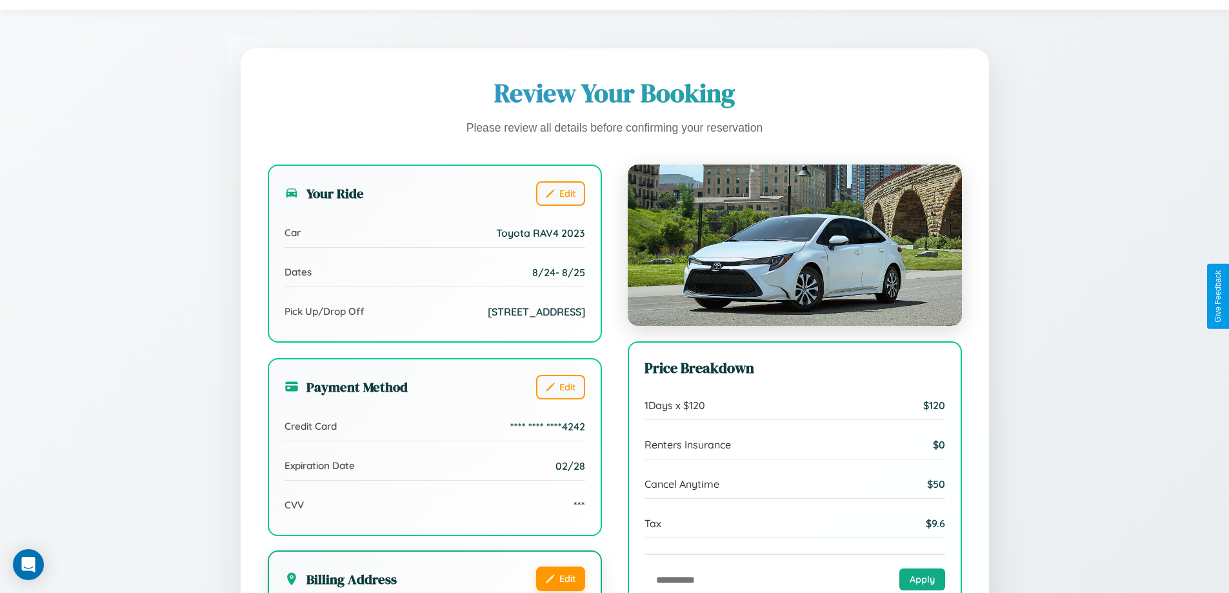
click at [560, 578] on button "Edit" at bounding box center [560, 578] width 49 height 25
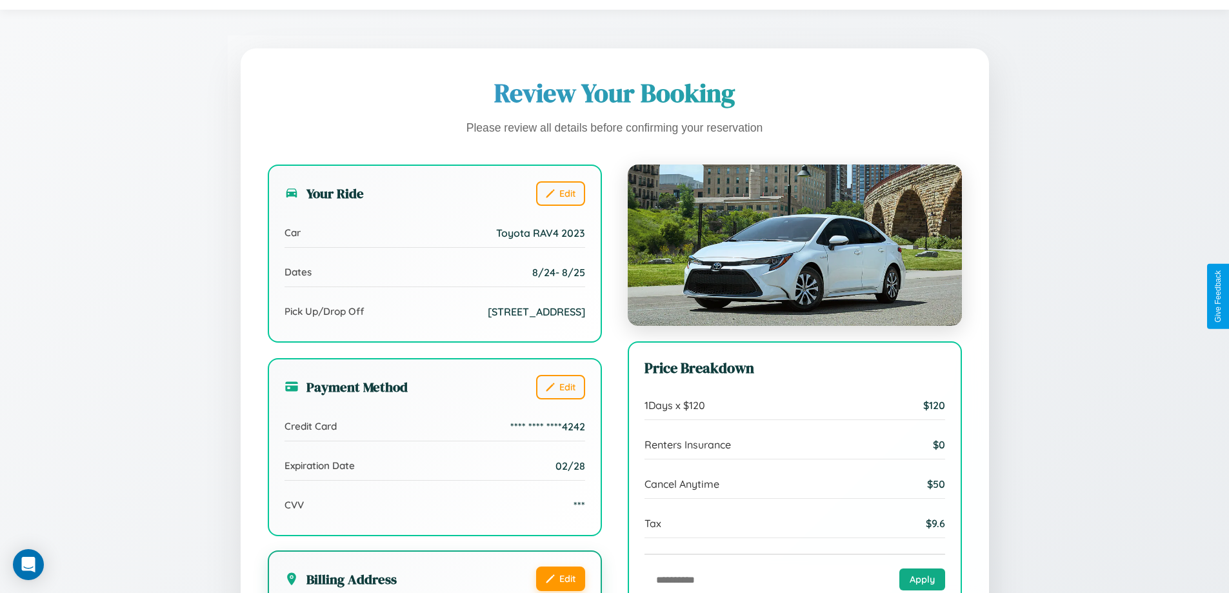
click at [560, 578] on button "Edit" at bounding box center [560, 578] width 49 height 25
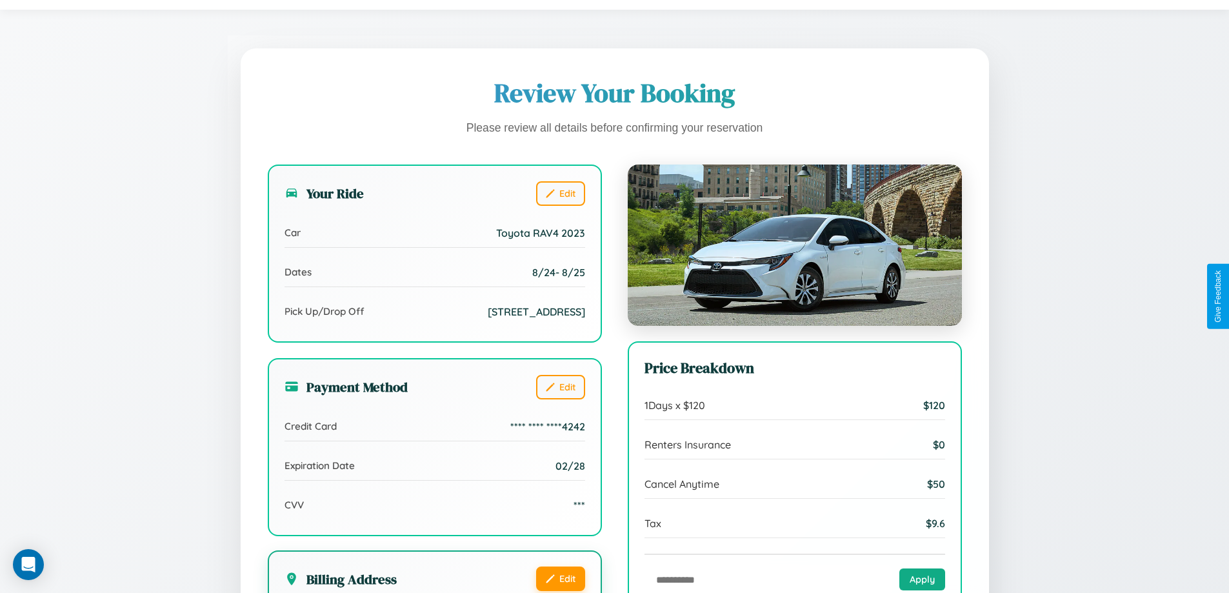
click at [560, 578] on button "Edit" at bounding box center [560, 578] width 49 height 25
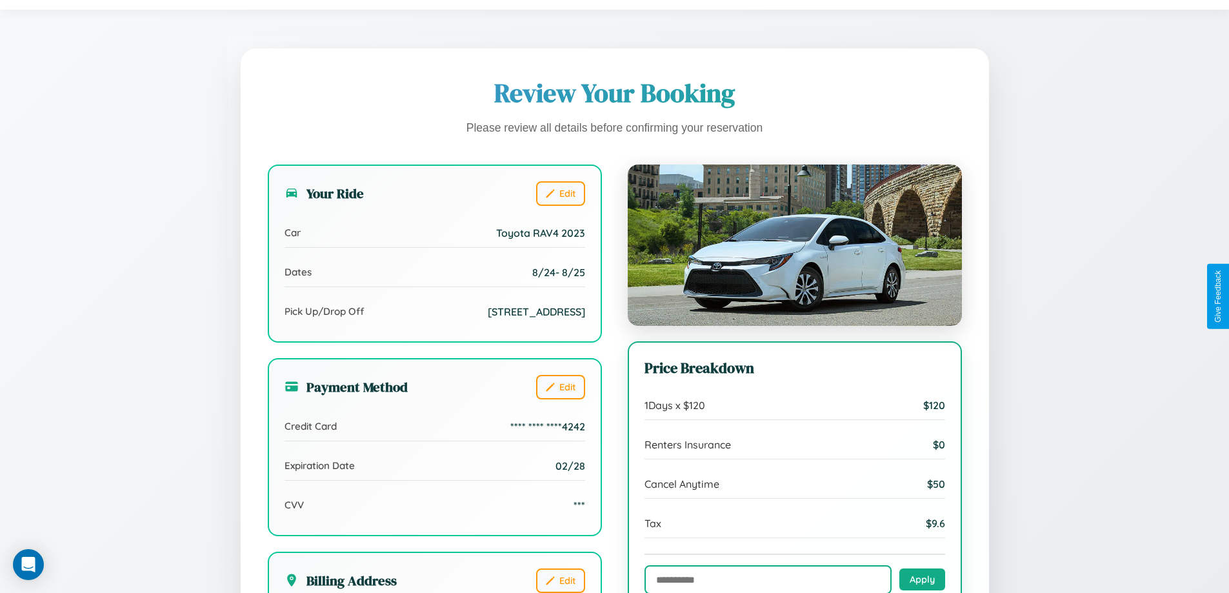
click at [768, 579] on input "text" at bounding box center [767, 579] width 247 height 29
type input "**********"
click at [922, 580] on button "Apply" at bounding box center [922, 579] width 46 height 22
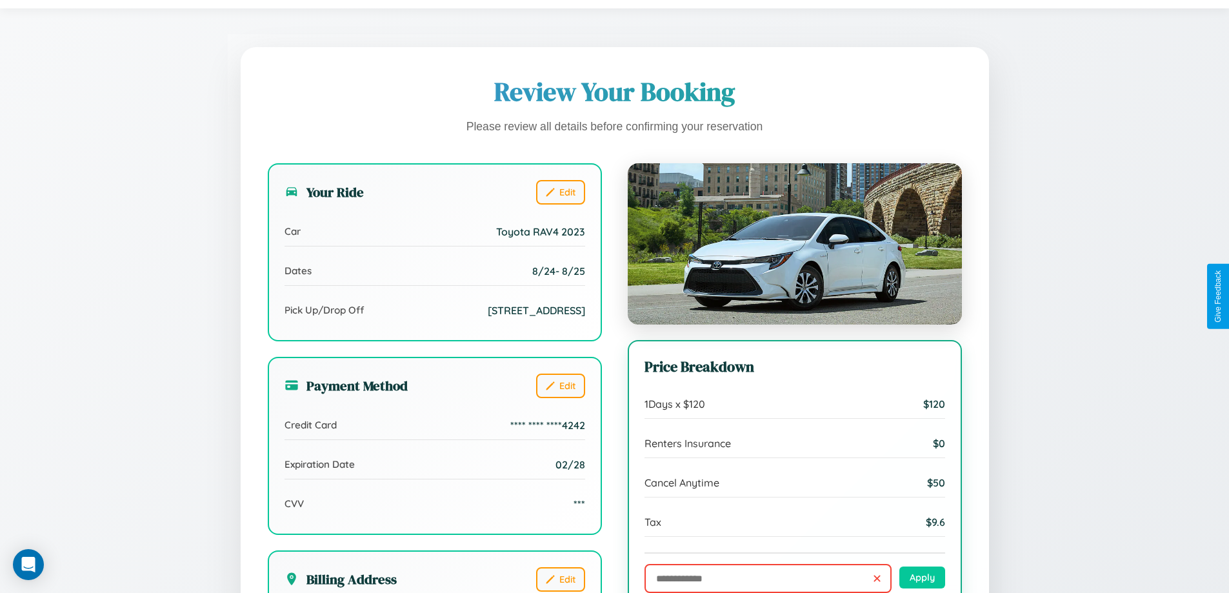
scroll to position [395, 0]
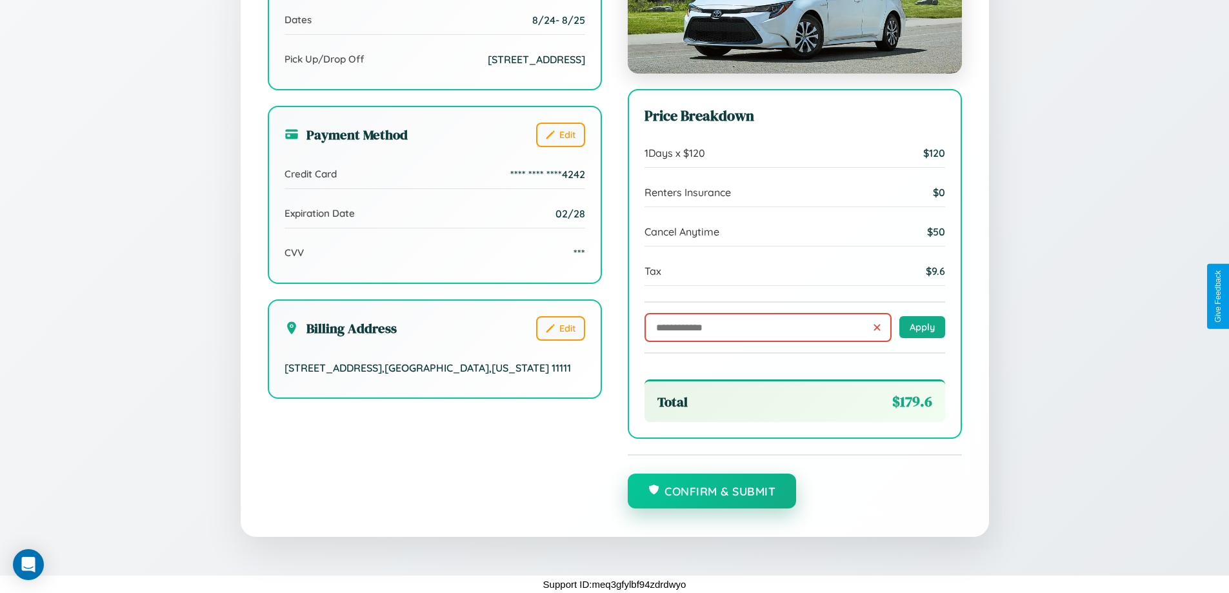
click at [711, 491] on button "Confirm & Submit" at bounding box center [712, 490] width 169 height 35
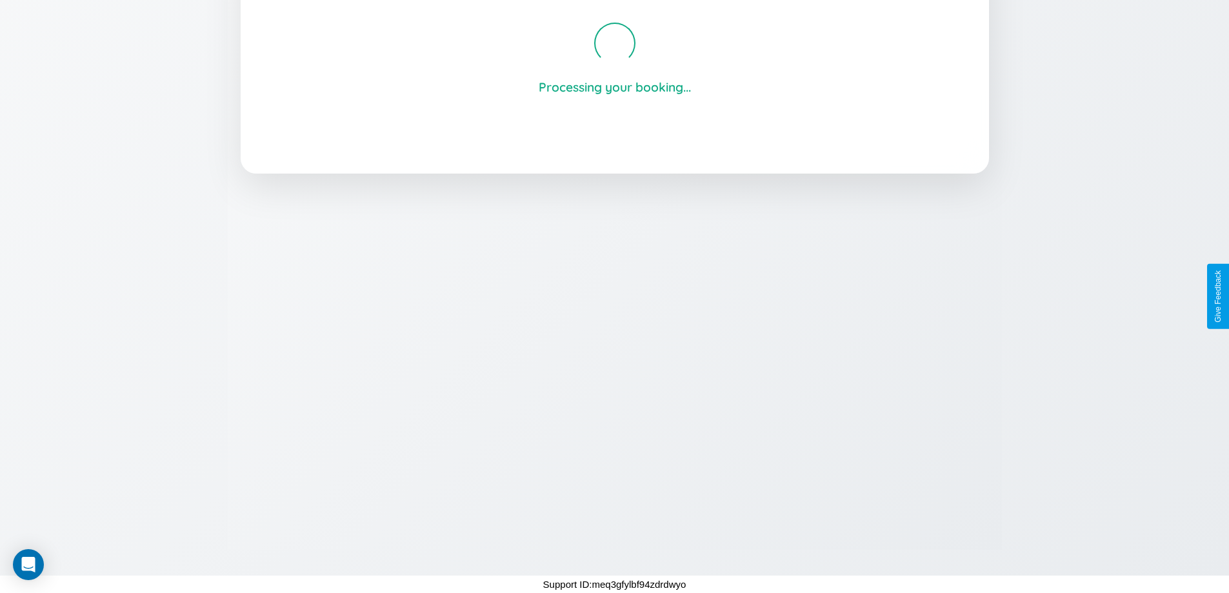
scroll to position [246, 0]
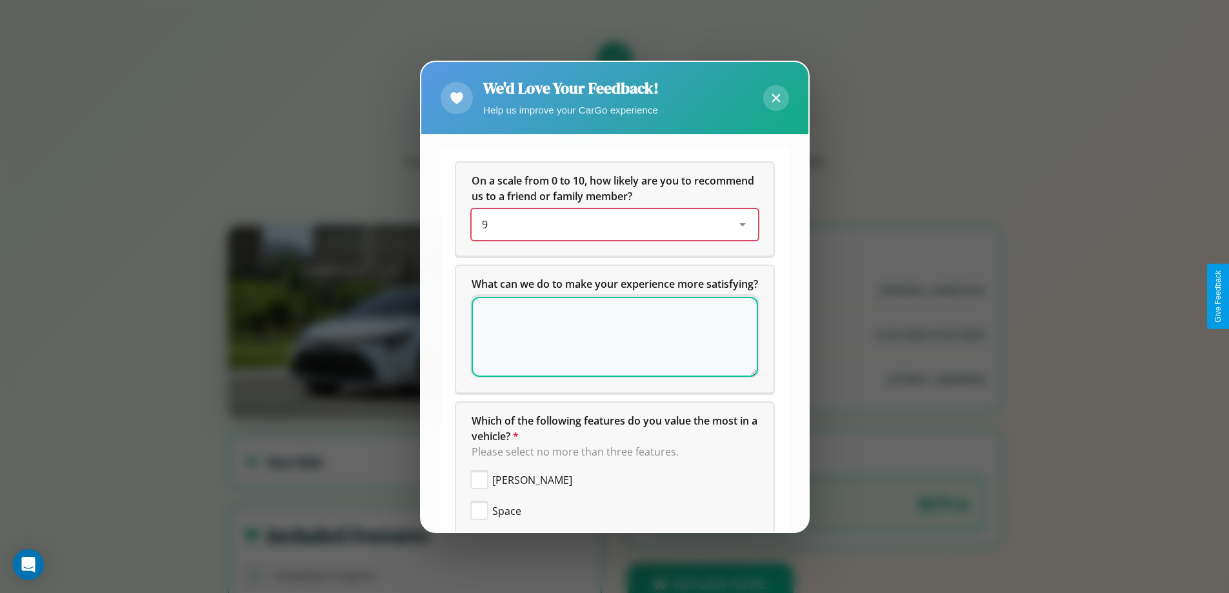
click at [610, 224] on div "9" at bounding box center [604, 224] width 245 height 15
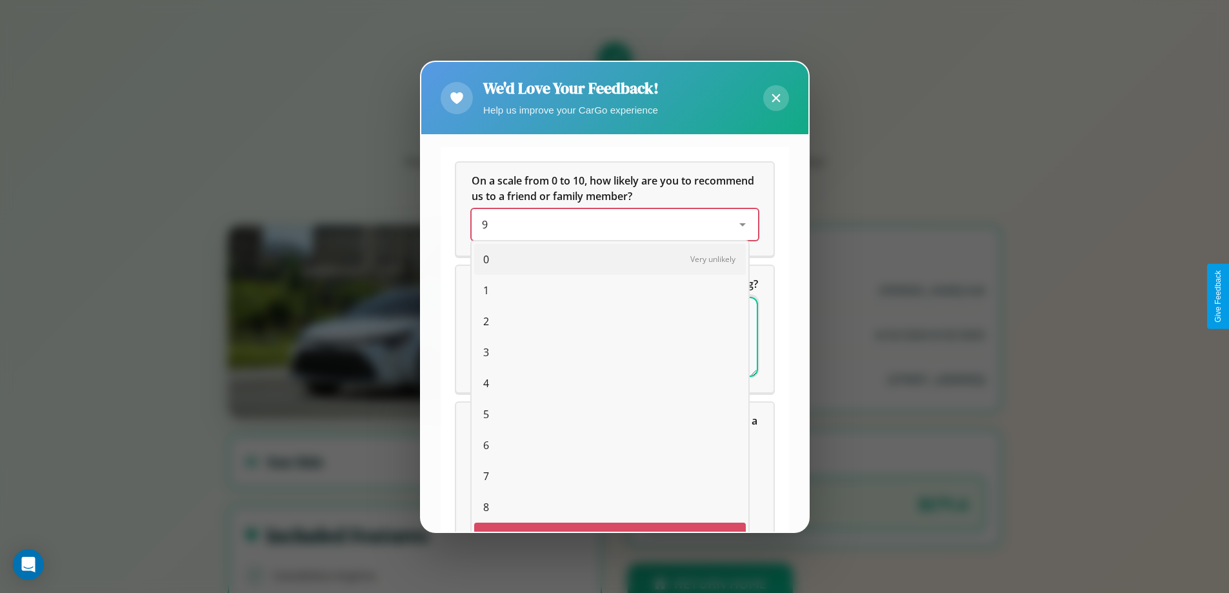
click at [483, 252] on span "0" at bounding box center [486, 259] width 6 height 15
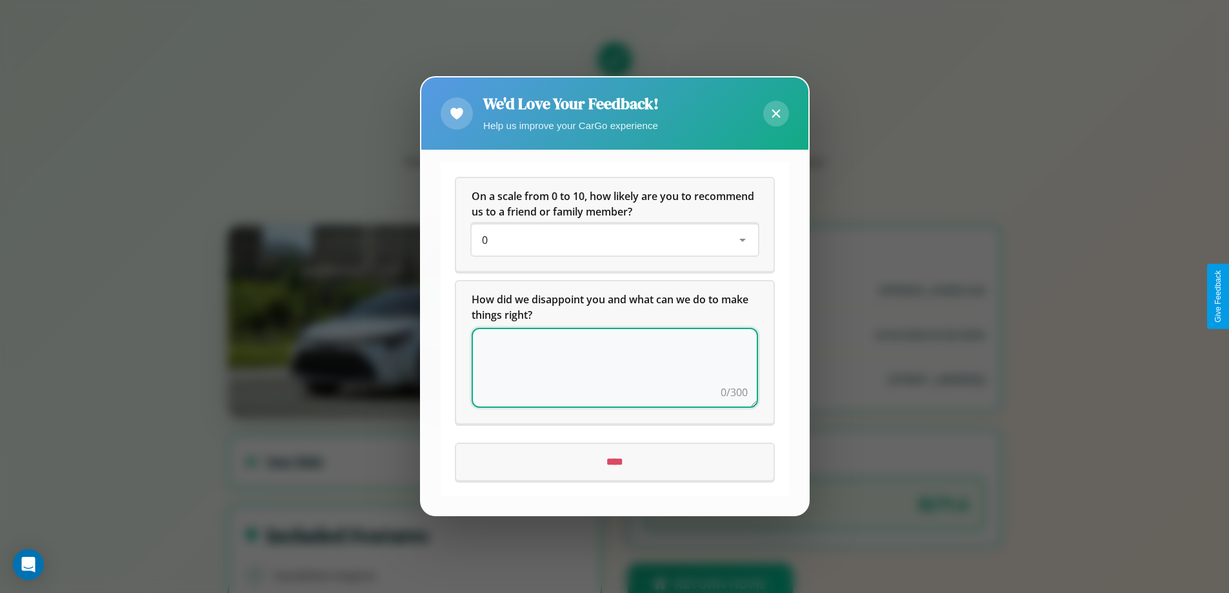
click at [614, 368] on textarea at bounding box center [614, 368] width 286 height 80
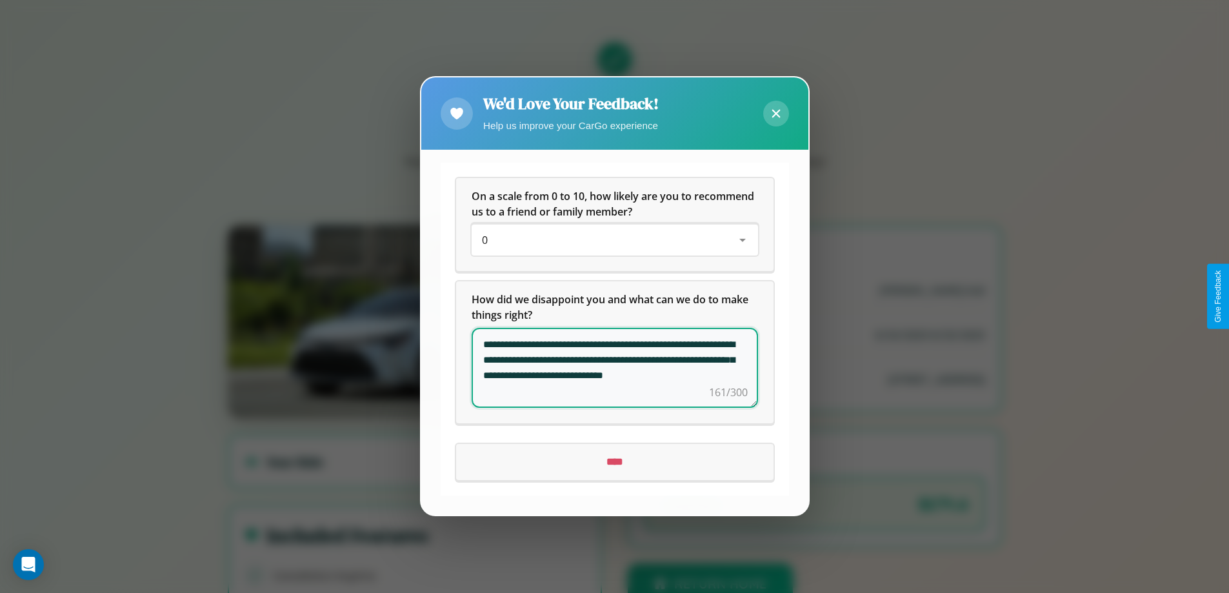
type textarea "**********"
click at [614, 462] on input "****" at bounding box center [614, 462] width 317 height 36
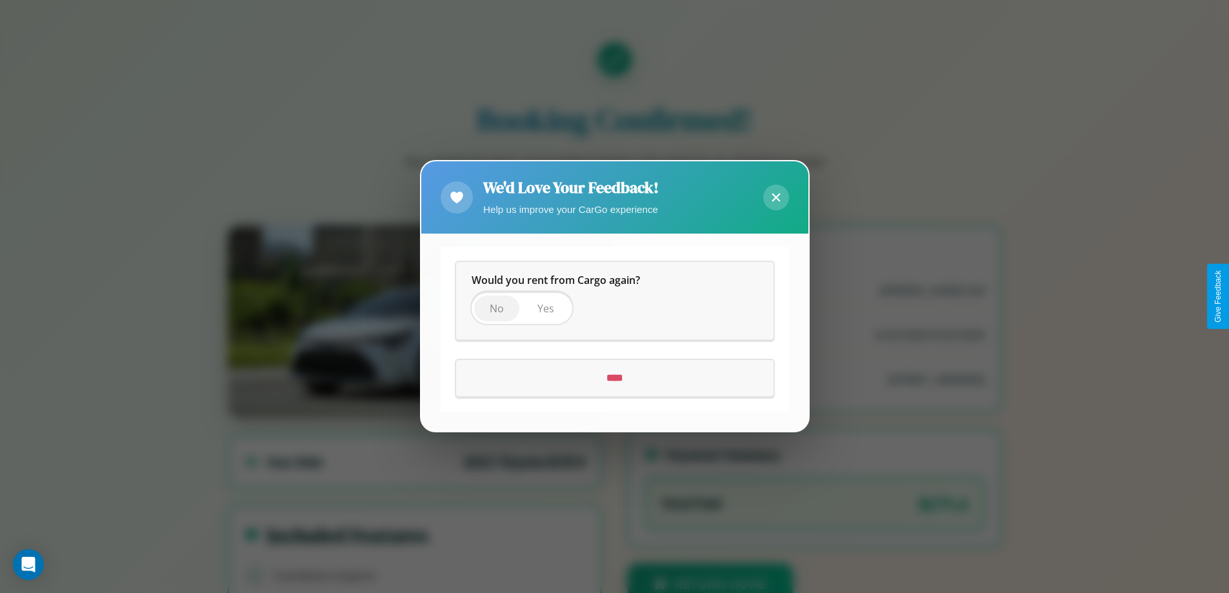
click at [496, 308] on span "No" at bounding box center [497, 309] width 14 height 14
click at [614, 378] on input "****" at bounding box center [614, 379] width 317 height 36
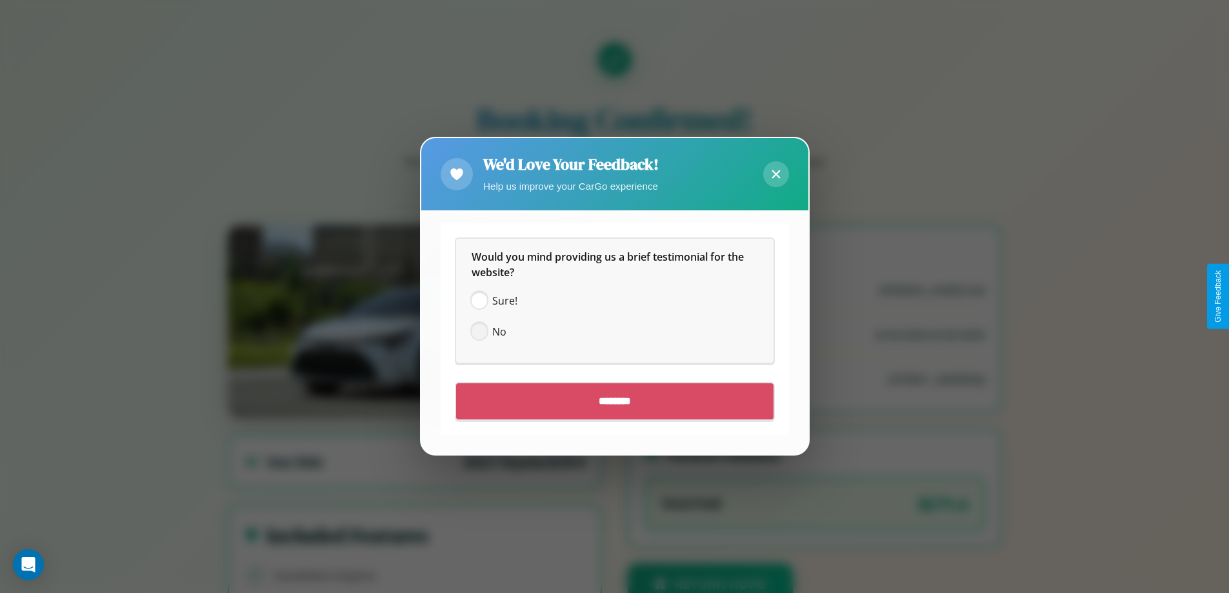
click at [479, 332] on span at bounding box center [478, 331] width 15 height 15
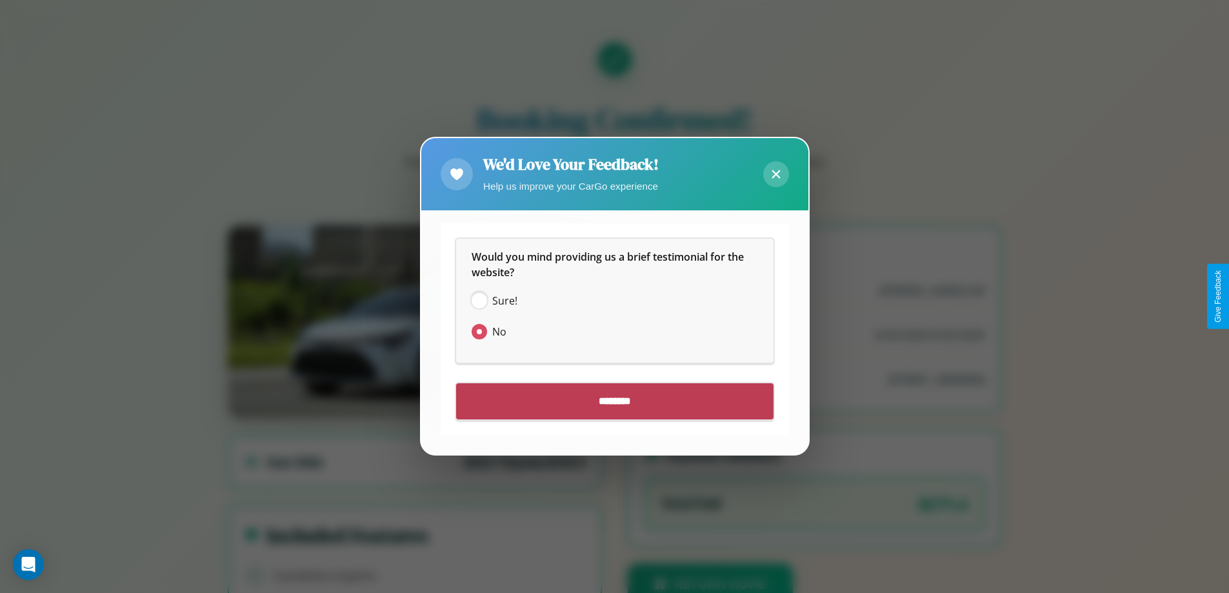
click at [614, 401] on input "********" at bounding box center [614, 402] width 317 height 36
